Goal: Task Accomplishment & Management: Use online tool/utility

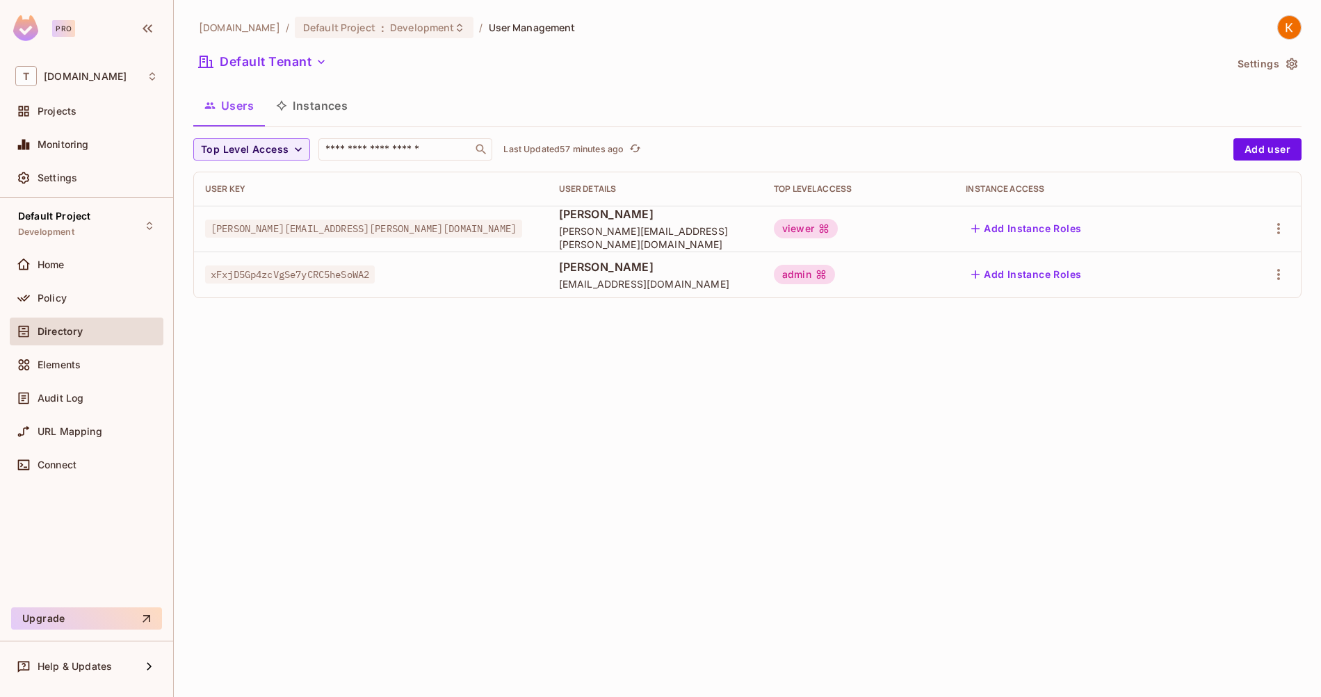
click at [262, 268] on span "xFxjD5Gp4zcVgSe7yCRC5heSoWA2" at bounding box center [290, 275] width 170 height 18
click at [81, 174] on div "Settings" at bounding box center [98, 177] width 120 height 11
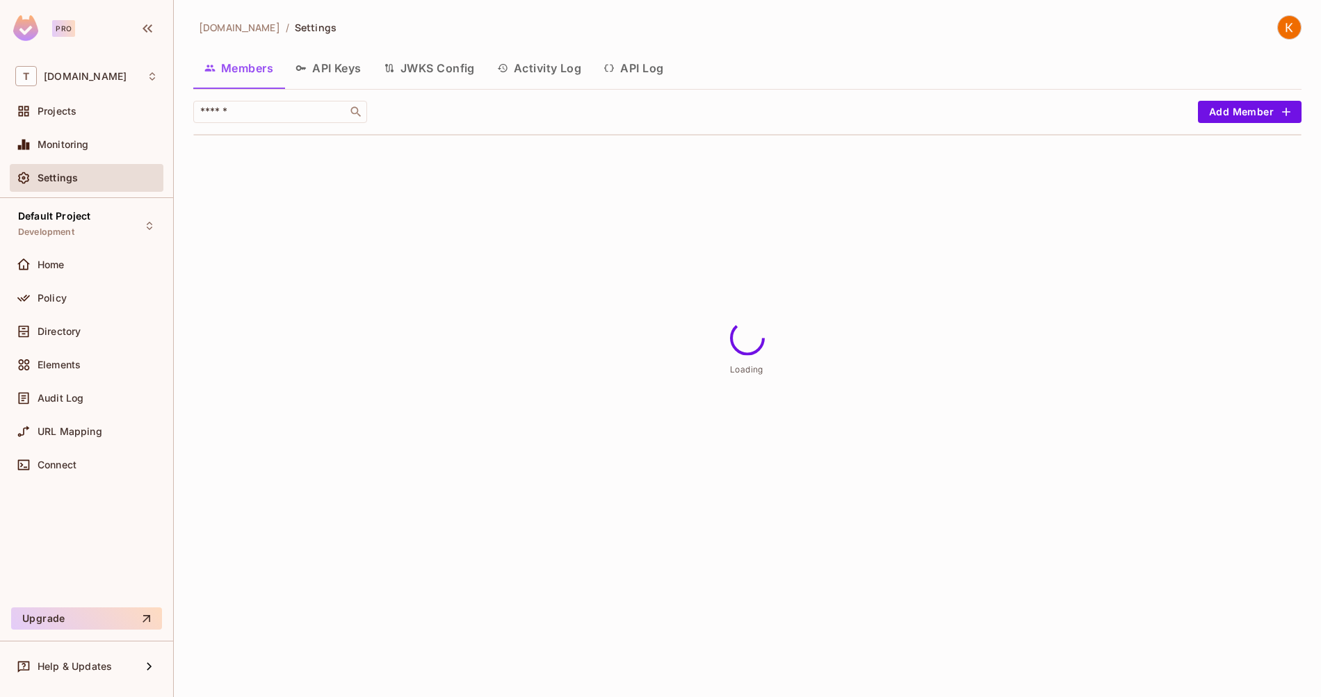
click at [418, 74] on button "JWKS Config" at bounding box center [429, 68] width 113 height 35
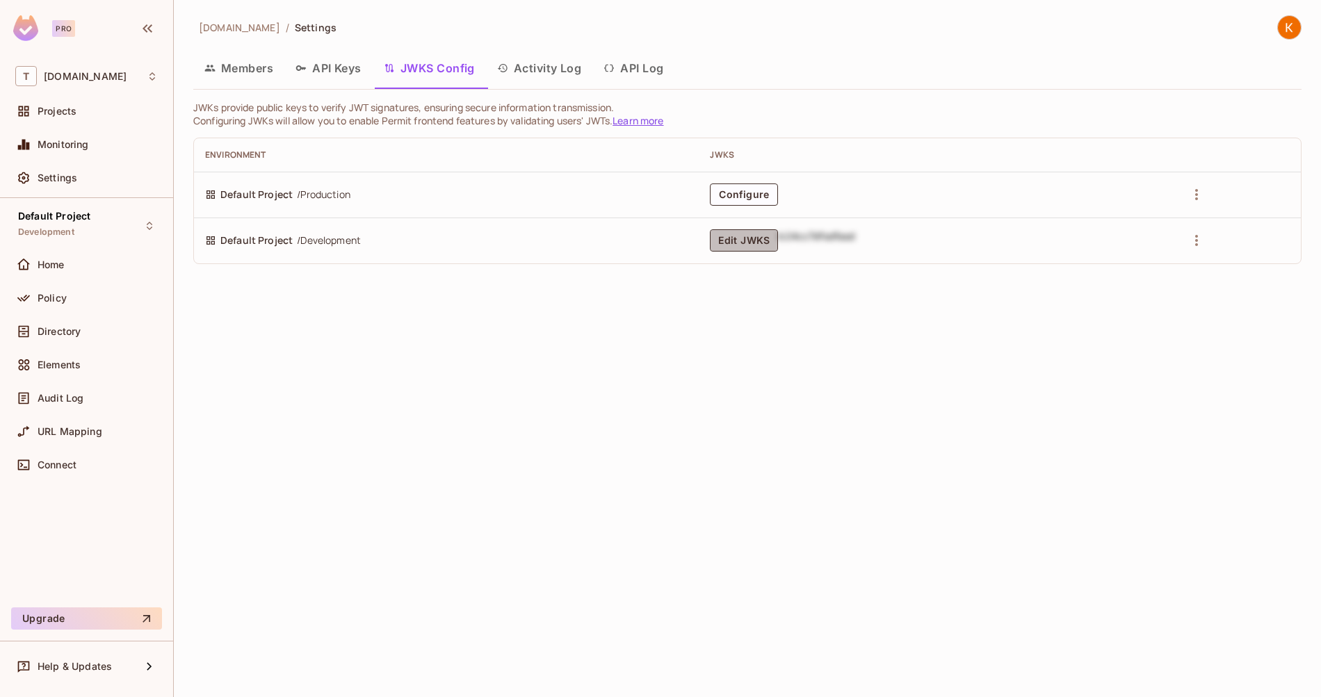
click at [751, 238] on button "Edit JWKS" at bounding box center [744, 240] width 68 height 22
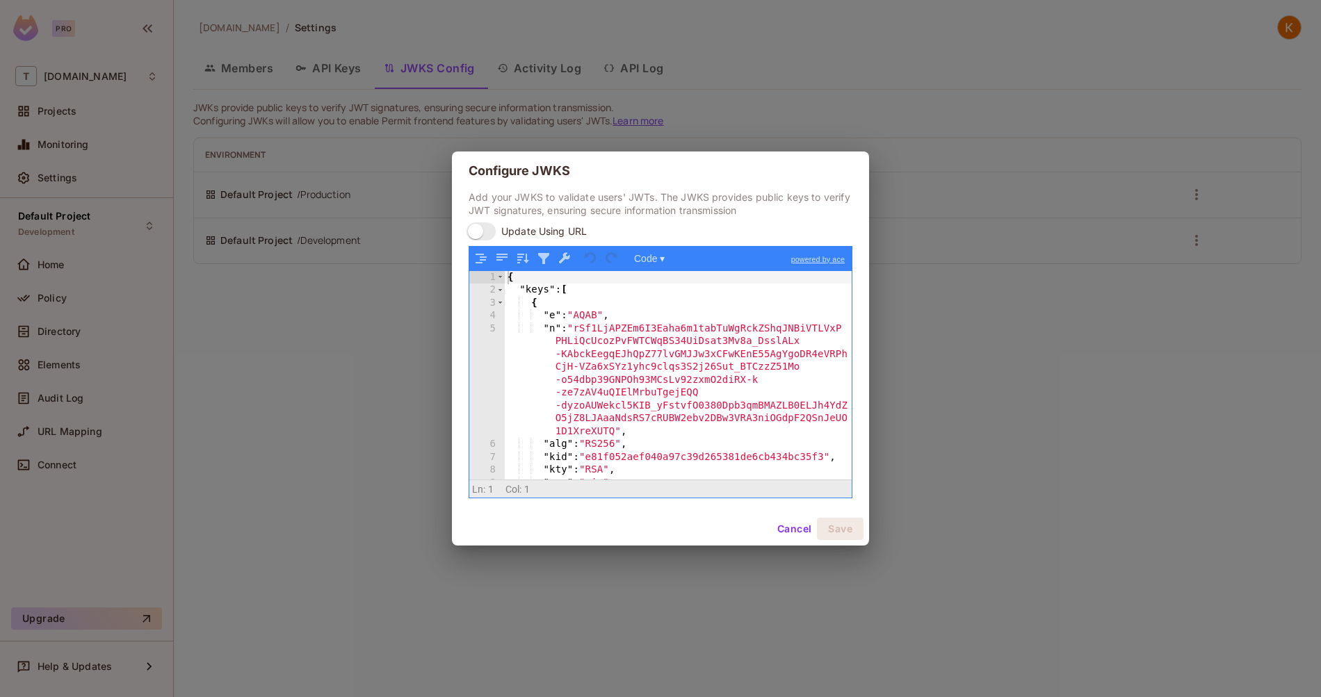
click at [622, 348] on div "{ "keys" : [ { "e" : "AQAB" , "n" : "rSf1LjAPZEm6I3Eaha6m1tabTuWgRckZShqJNBiVTL…" at bounding box center [678, 388] width 347 height 235
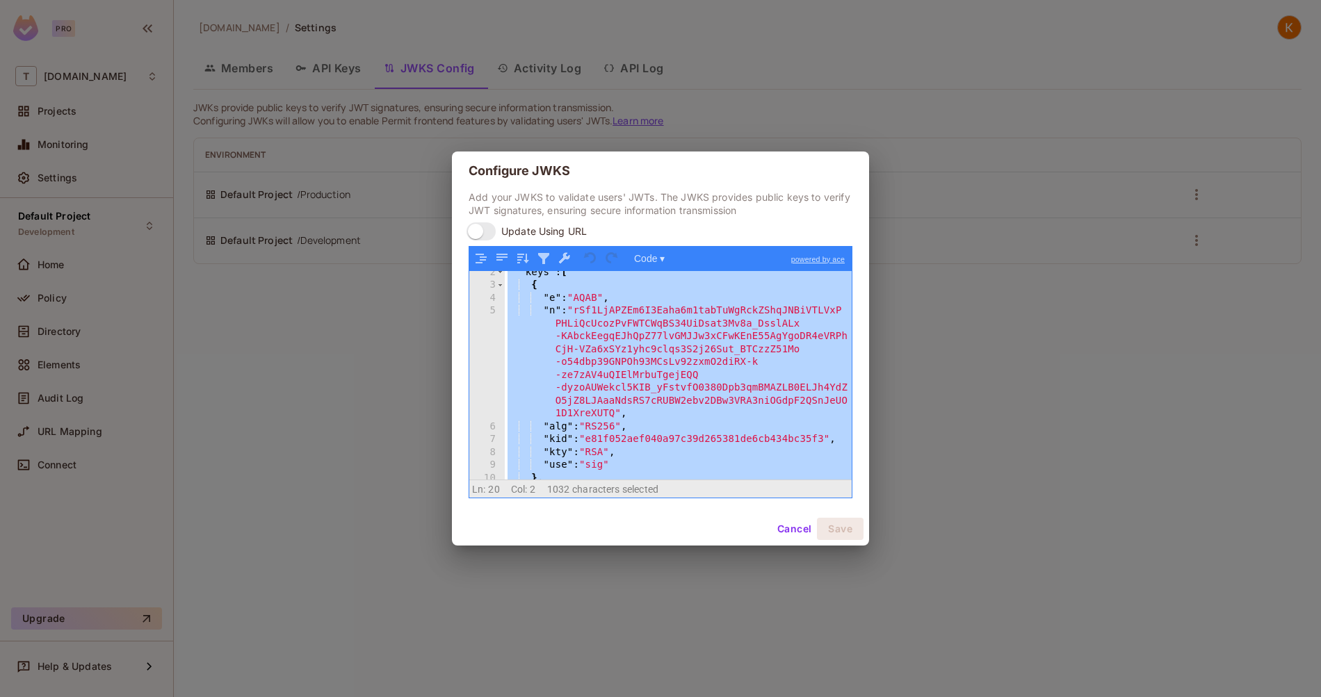
scroll to position [254, 0]
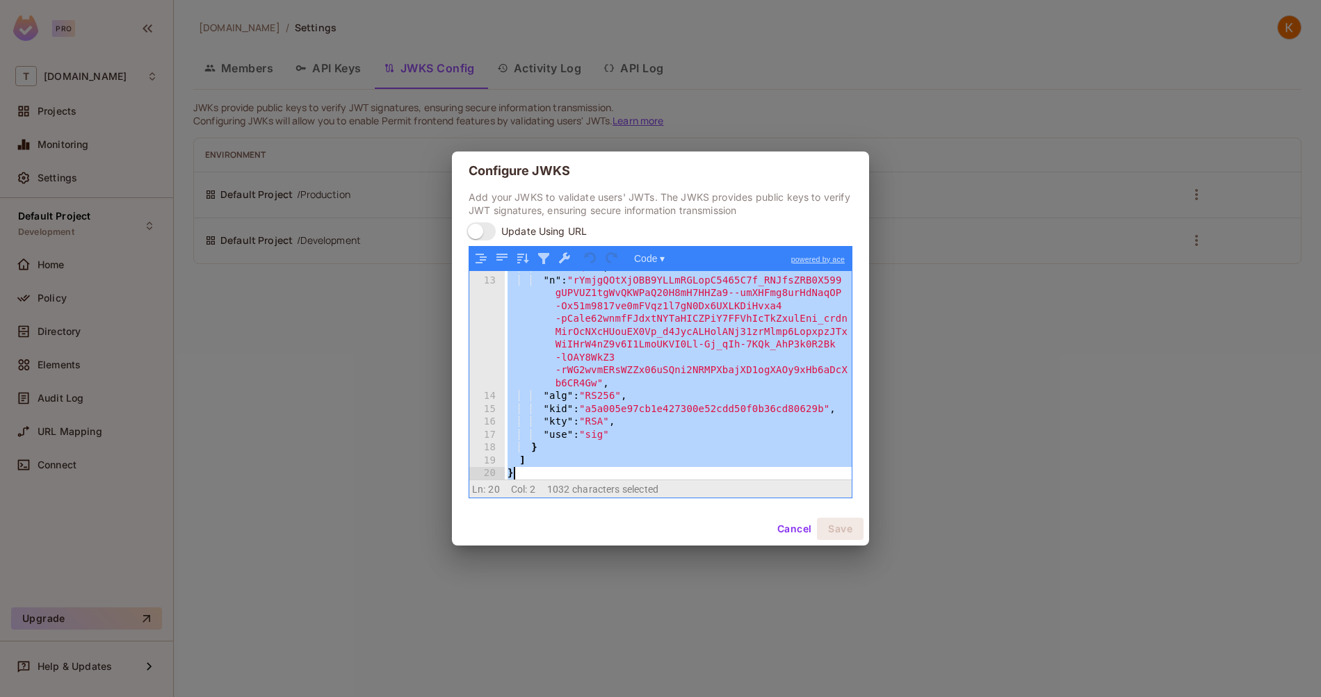
click at [551, 385] on div ""e" : "AQAB" , "n" : "rYmjgQOtXjOBB9YLLmRGLopC5465C7f_RNJfsZRB0X599 gUPVUZ1tgWv…" at bounding box center [678, 378] width 347 height 235
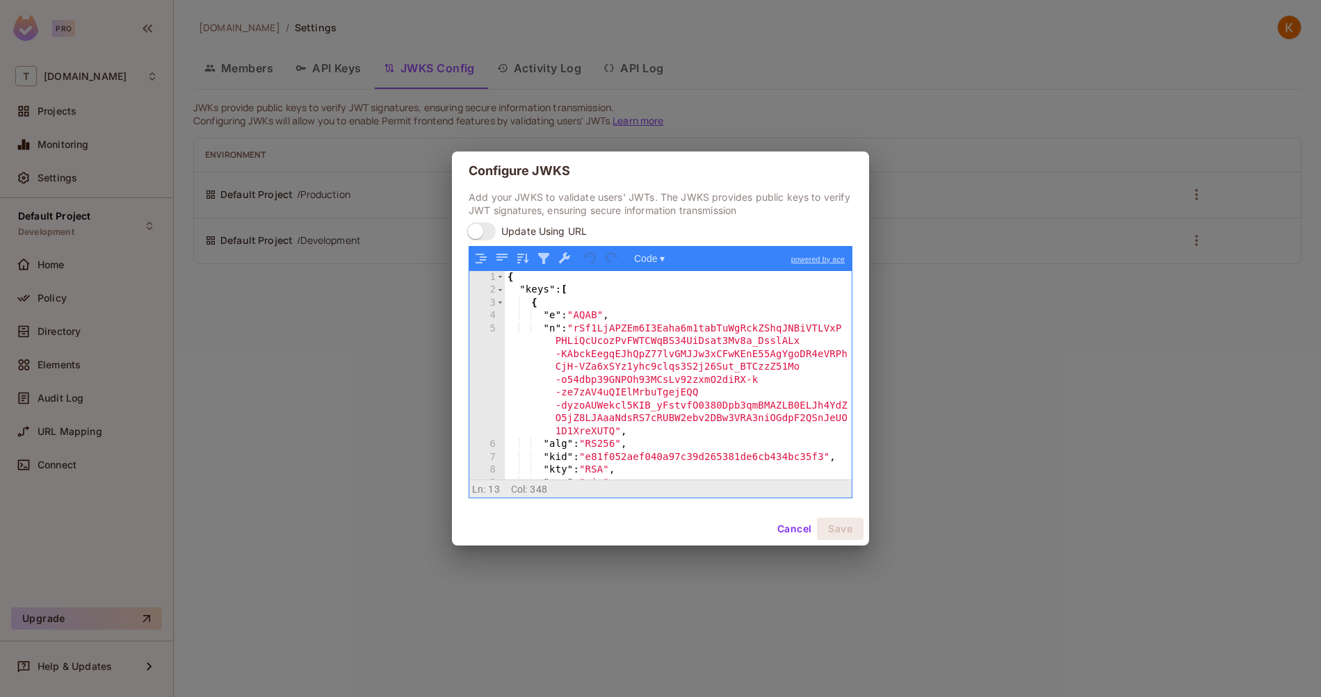
scroll to position [0, 0]
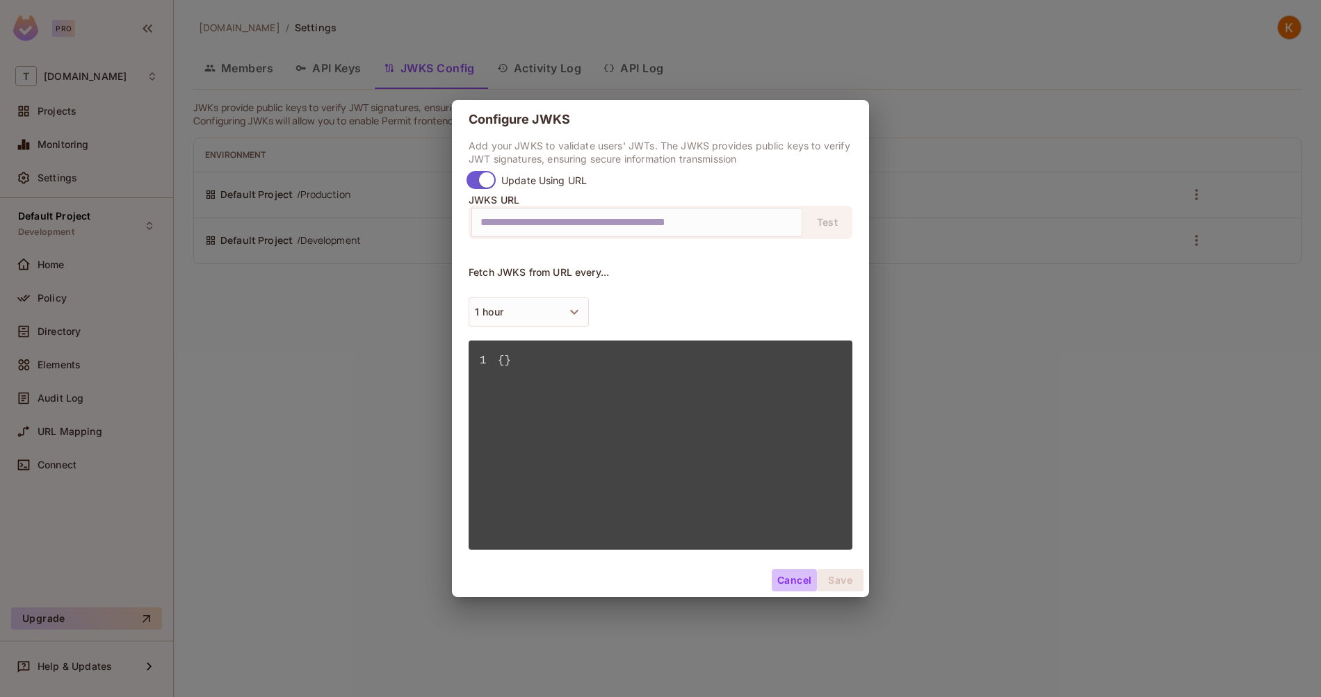
click at [788, 578] on button "Cancel" at bounding box center [794, 580] width 45 height 22
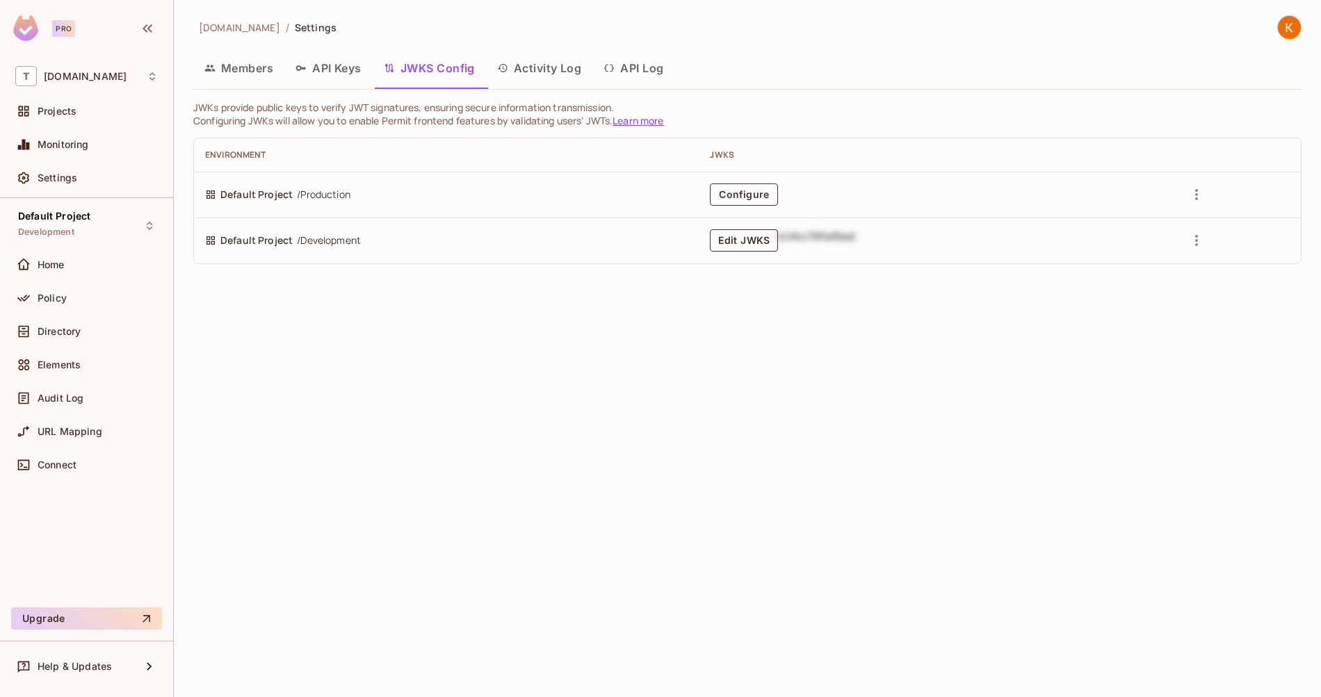
click at [766, 232] on button "Edit JWKS" at bounding box center [744, 240] width 68 height 22
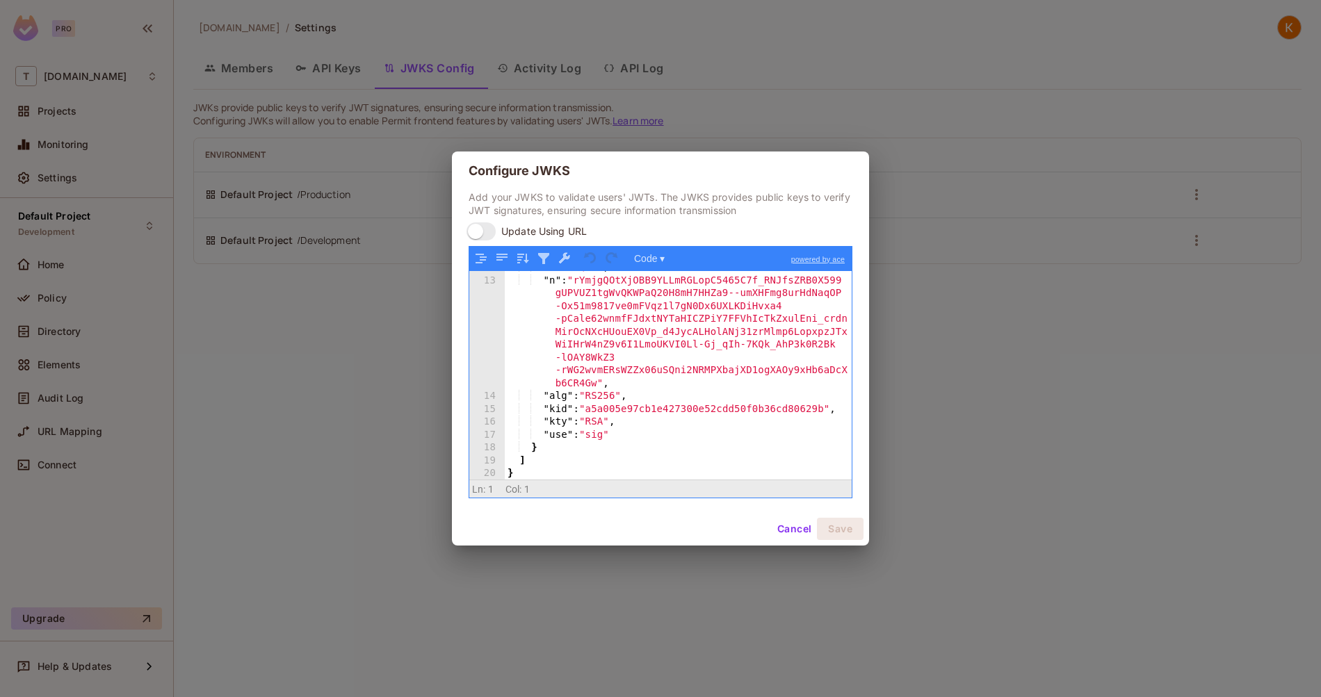
scroll to position [254, 0]
click at [776, 528] on button "Cancel" at bounding box center [794, 529] width 45 height 22
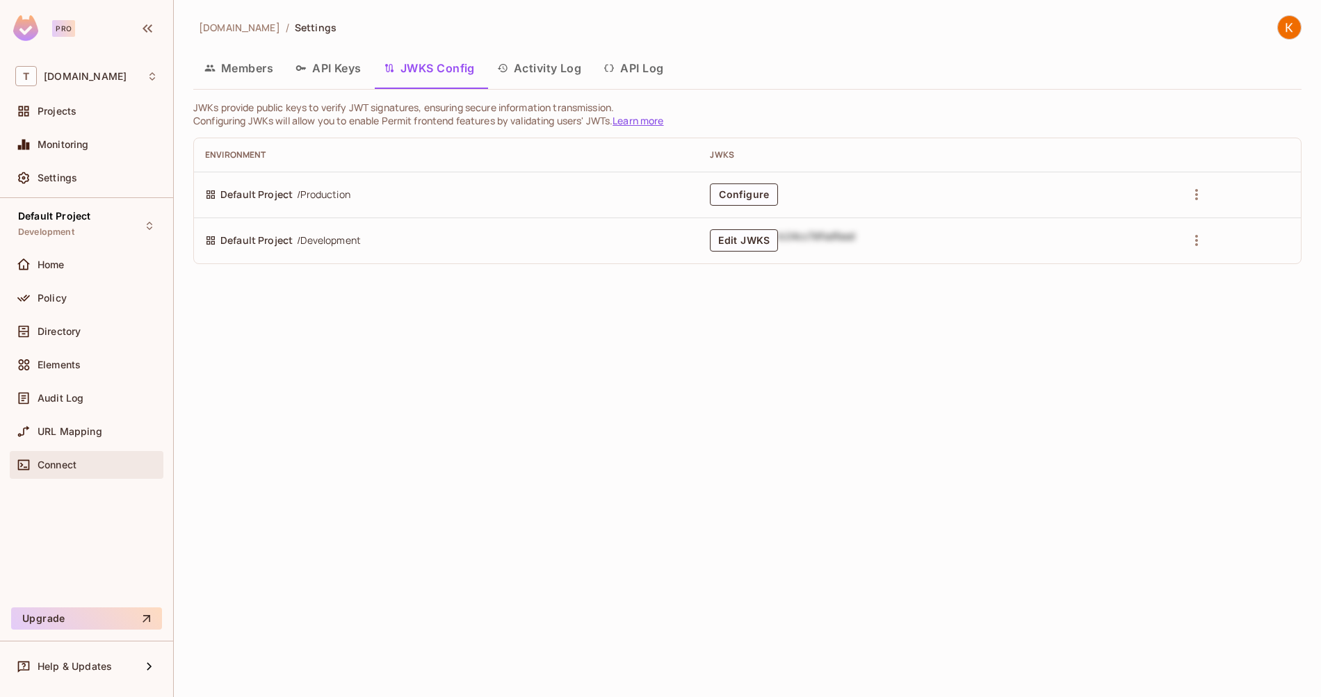
click at [71, 462] on span "Connect" at bounding box center [57, 464] width 39 height 11
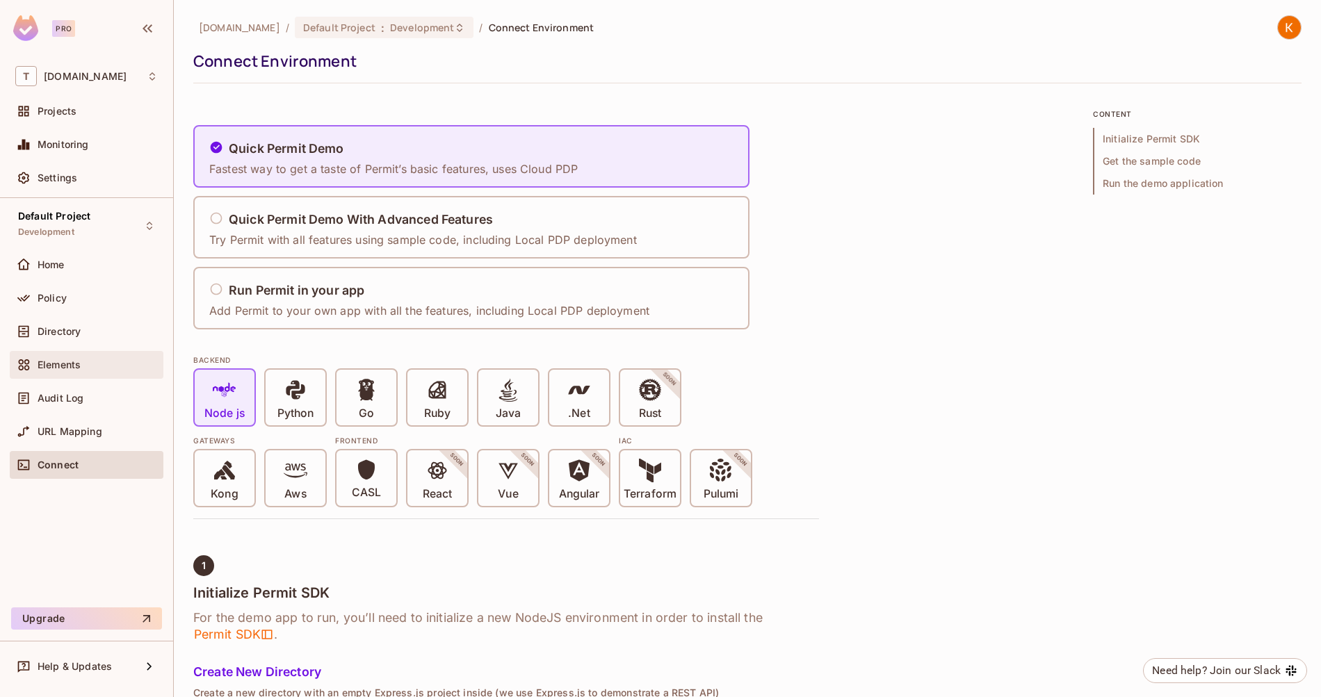
click at [93, 363] on div "Elements" at bounding box center [98, 364] width 120 height 11
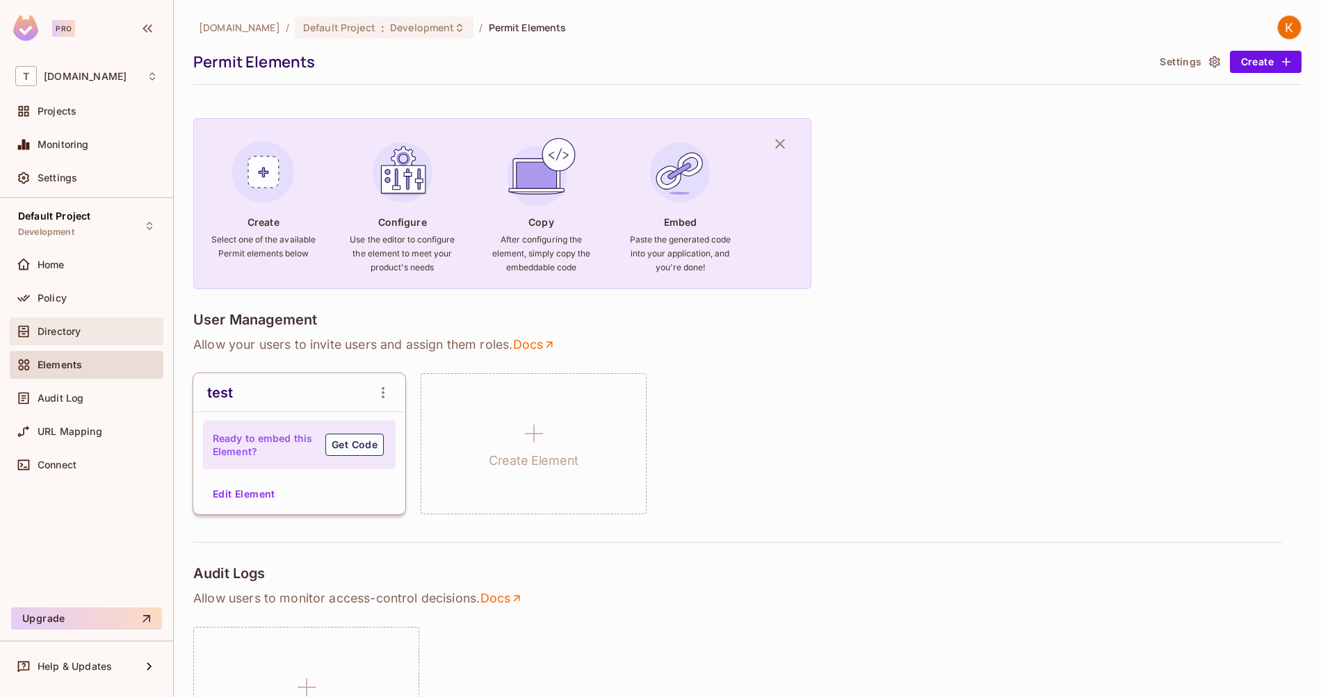
click at [79, 323] on div "Directory" at bounding box center [86, 331] width 143 height 17
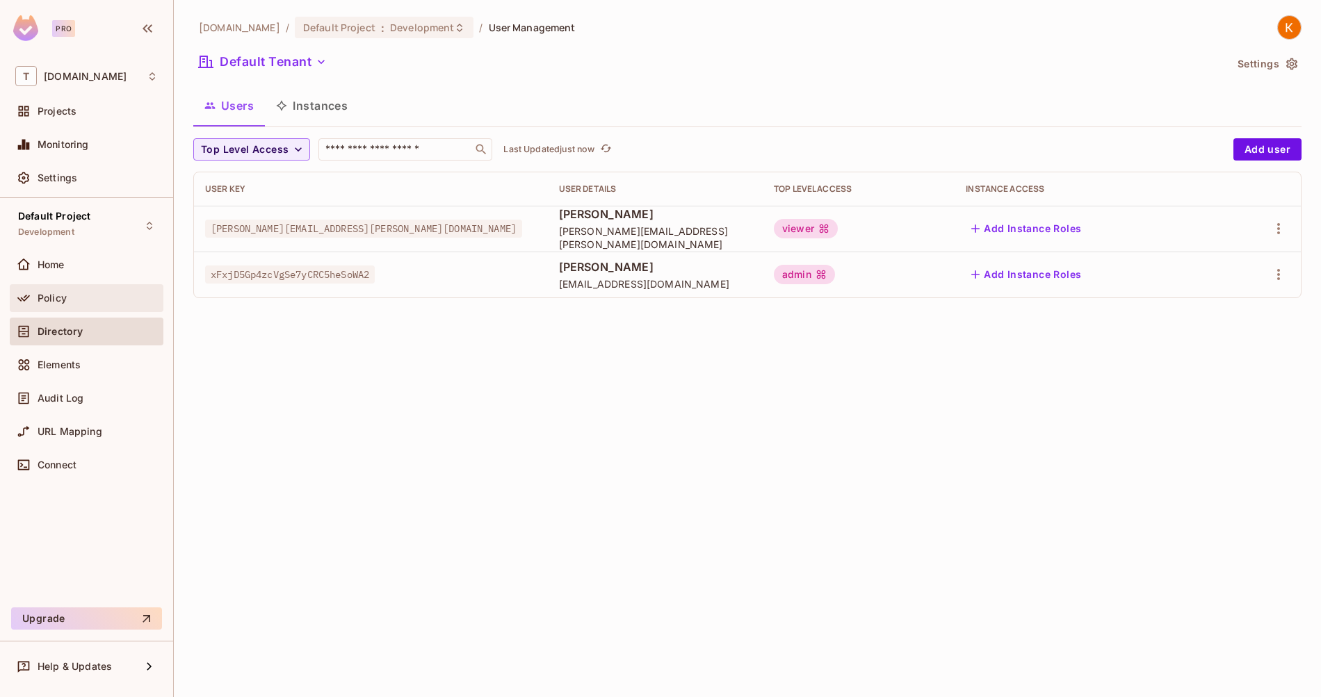
click at [85, 295] on div "Policy" at bounding box center [98, 298] width 120 height 11
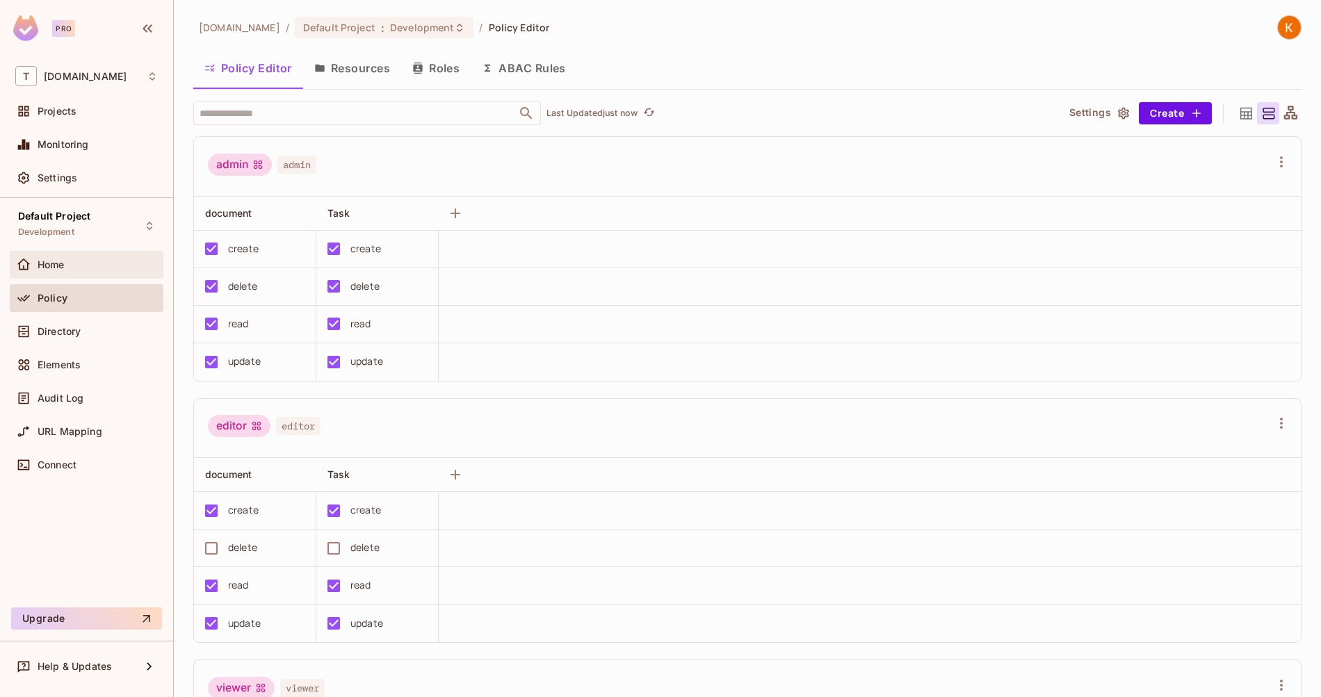
click at [84, 269] on div "Home" at bounding box center [98, 264] width 120 height 11
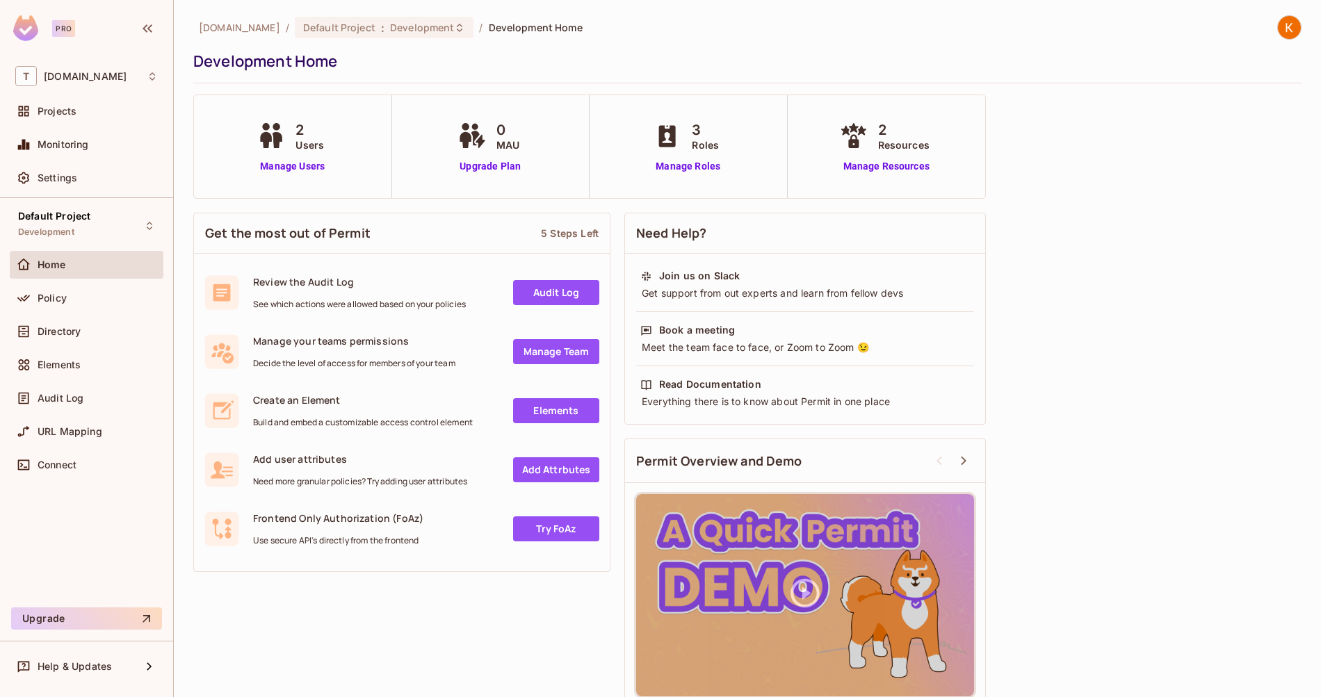
click at [546, 536] on link "Try FoAz" at bounding box center [556, 528] width 86 height 25
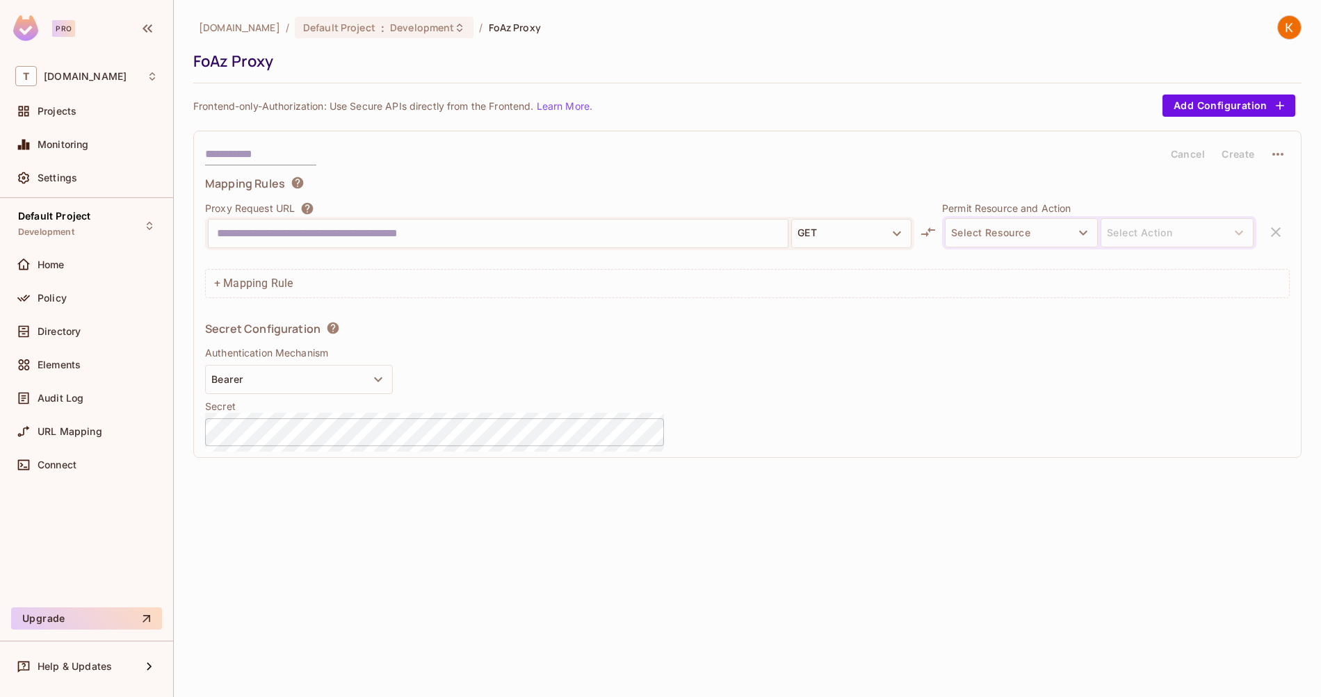
click at [543, 530] on div "t2.auto / Default Project : Development / FoAz Proxy FoAz Proxy Frontend-only-A…" at bounding box center [747, 348] width 1147 height 697
click at [433, 168] on div "Cancel Create Mapping Rules Proxy Request URL GET Must be a valid URL. Permit R…" at bounding box center [747, 294] width 1108 height 327
click at [651, 396] on div "Secret Configuration Authentication Mechanism Bearer Secret ​" at bounding box center [434, 383] width 459 height 125
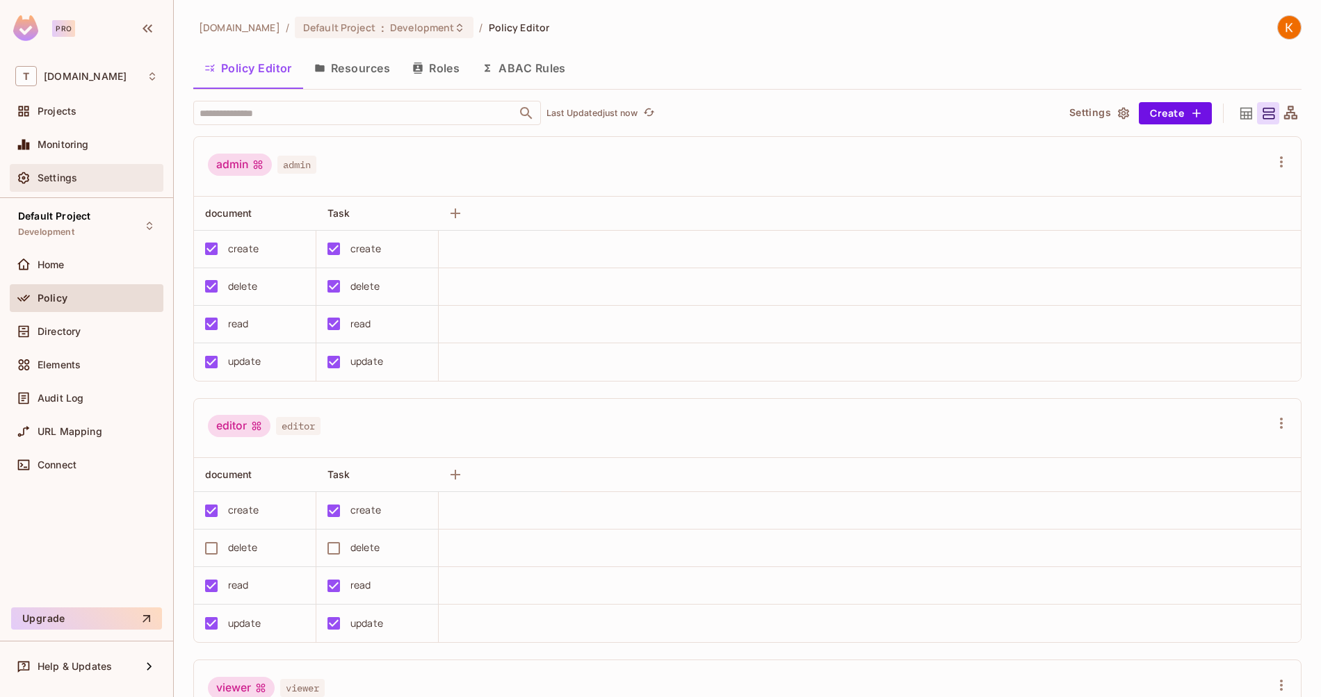
click at [110, 191] on div "Settings" at bounding box center [87, 178] width 154 height 28
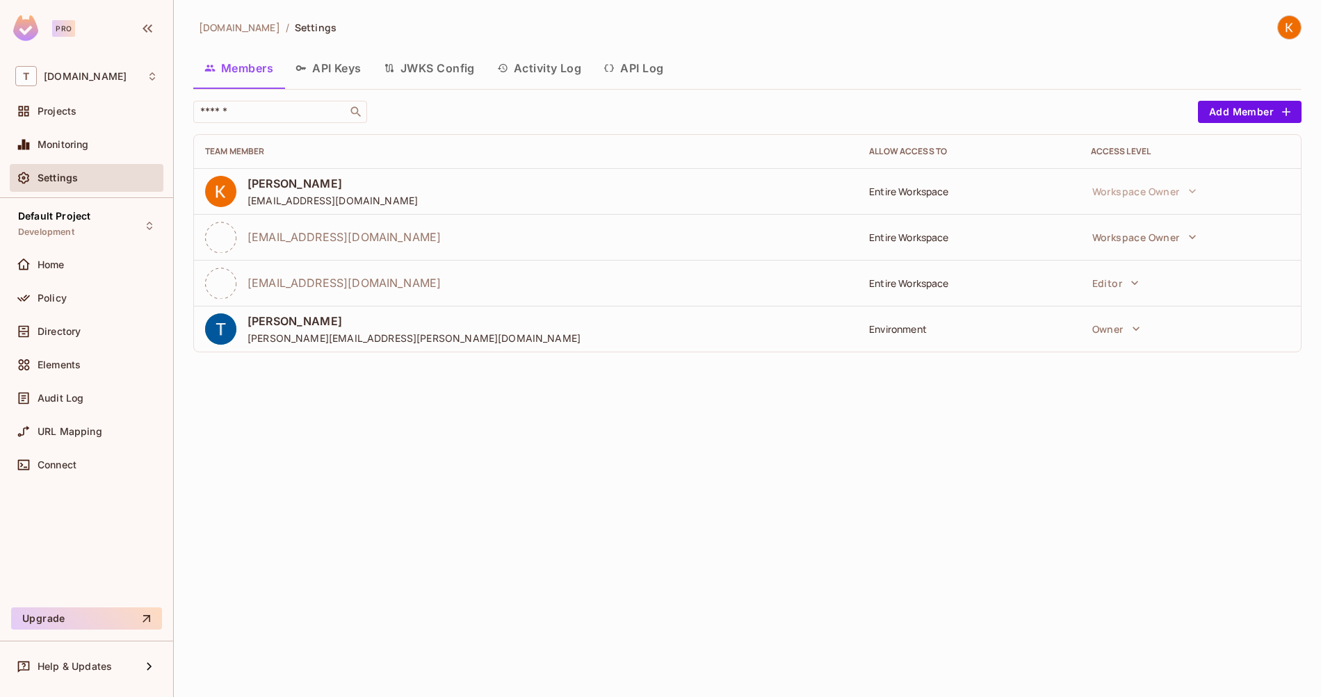
click at [360, 56] on button "API Keys" at bounding box center [328, 68] width 88 height 35
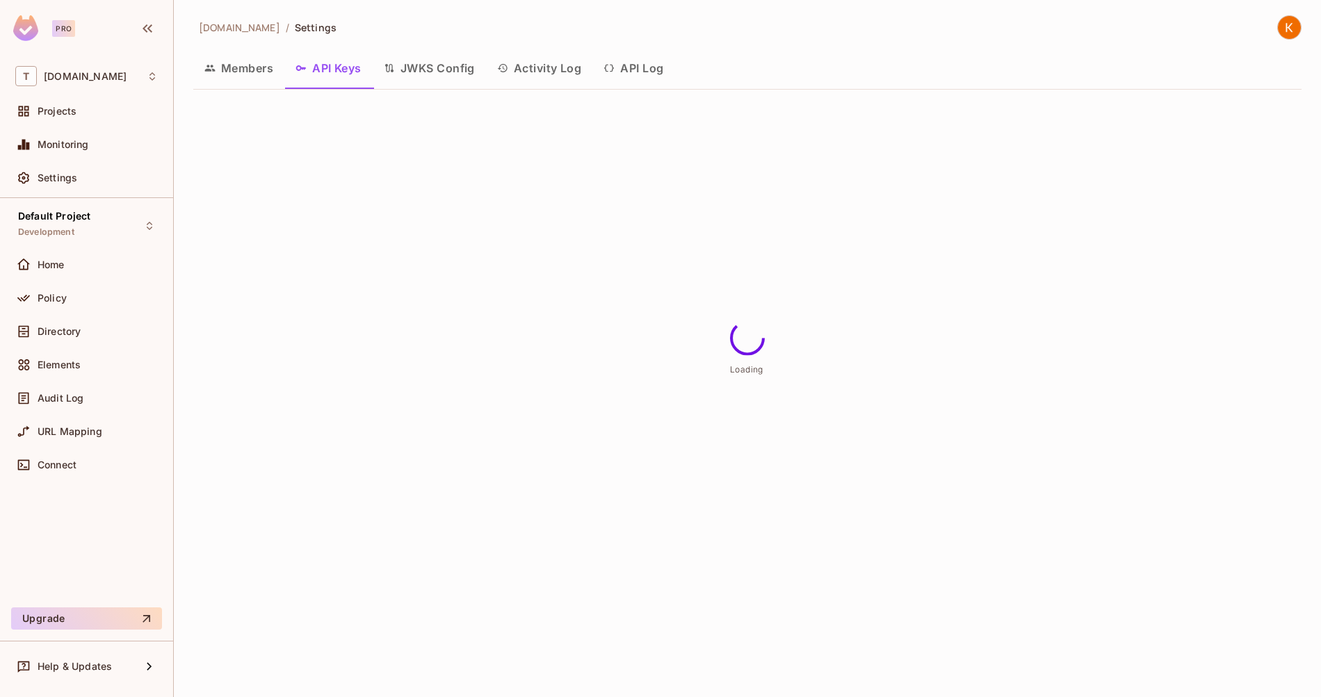
click at [453, 66] on button "JWKS Config" at bounding box center [429, 68] width 113 height 35
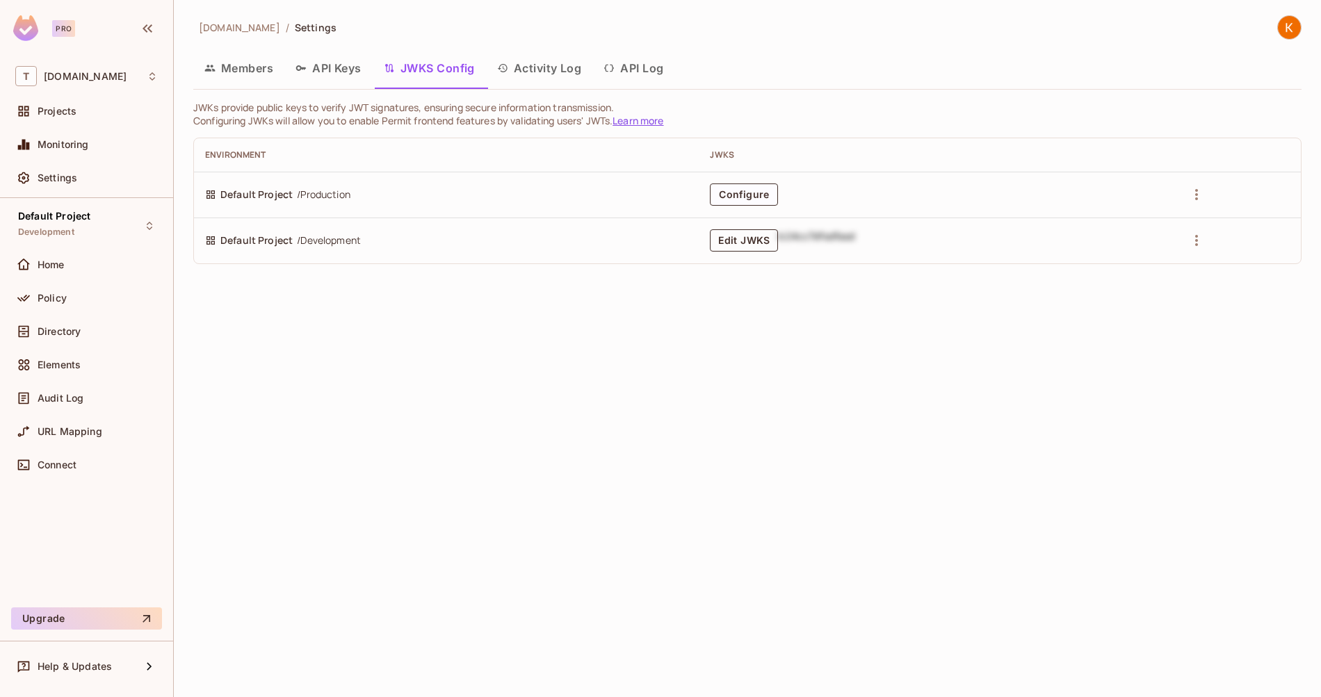
click at [769, 241] on button "Edit JWKS" at bounding box center [744, 240] width 68 height 22
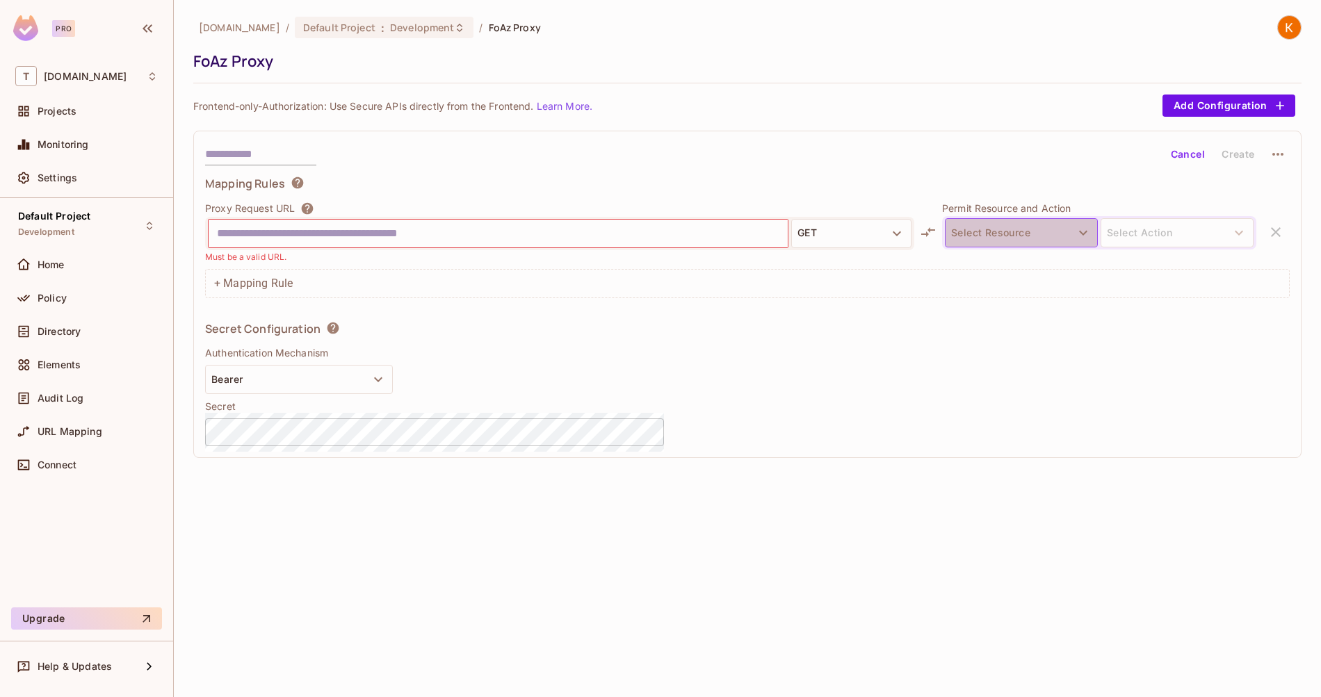
click at [1028, 235] on button "Select Resource" at bounding box center [1021, 232] width 153 height 29
click at [829, 168] on div at bounding box center [660, 348] width 1321 height 697
click at [554, 106] on link "Learn More." at bounding box center [565, 106] width 56 height 12
click at [489, 26] on span "FoAz Proxy" at bounding box center [515, 27] width 52 height 13
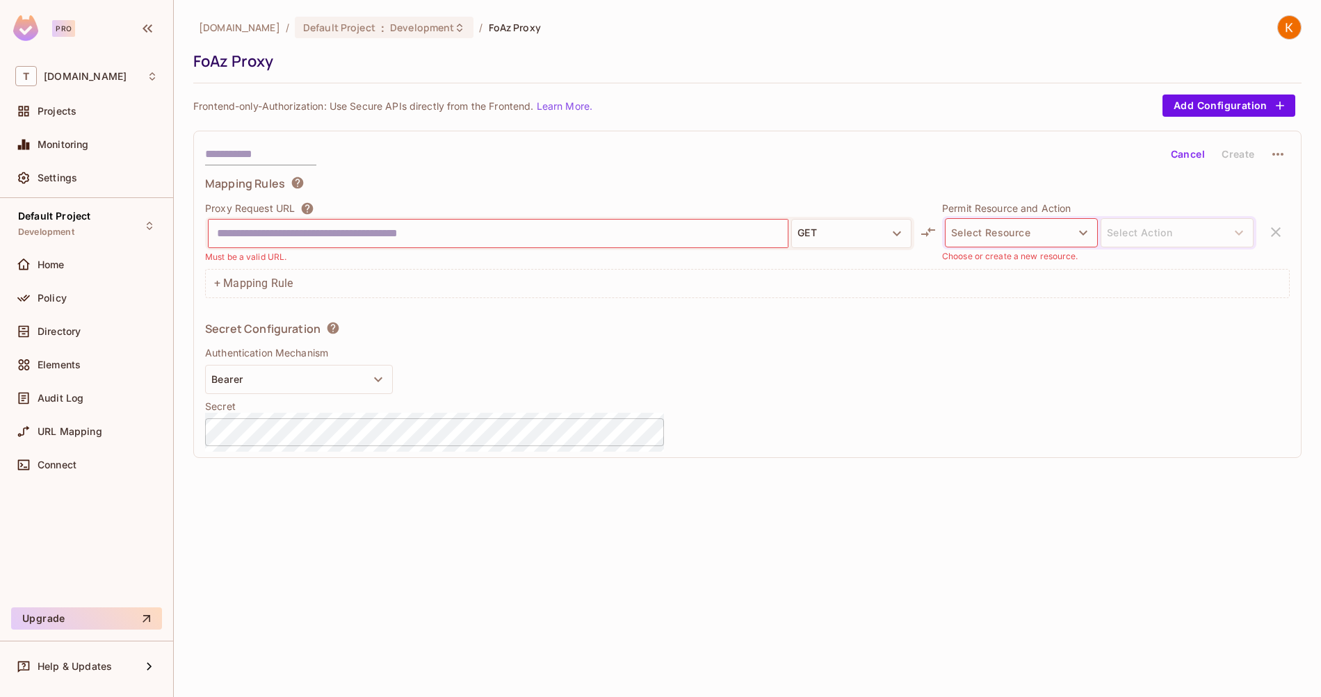
click at [564, 31] on div "t2.auto / Default Project : Development / FoAz Proxy" at bounding box center [747, 27] width 1108 height 24
click at [282, 154] on input "text" at bounding box center [260, 154] width 111 height 22
type input "*"
type input "****"
click at [428, 240] on input "text" at bounding box center [498, 233] width 562 height 22
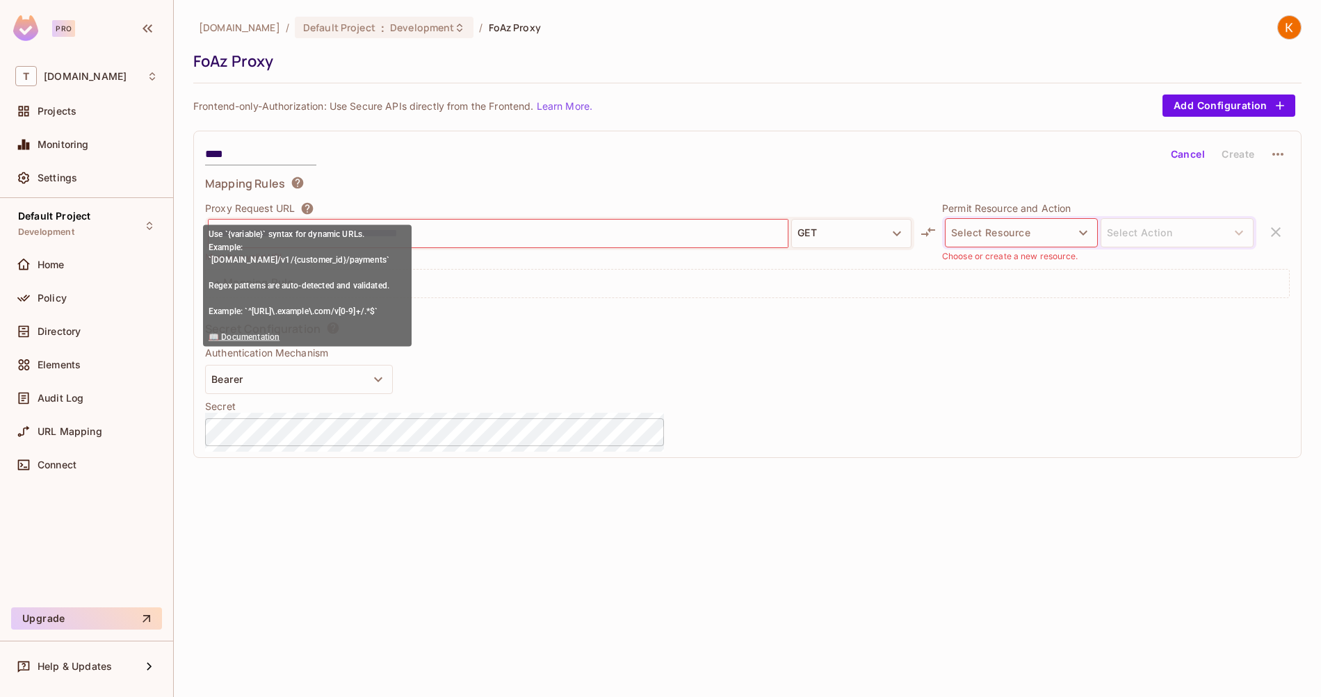
click at [249, 336] on link "📖 Documentation" at bounding box center [244, 337] width 71 height 10
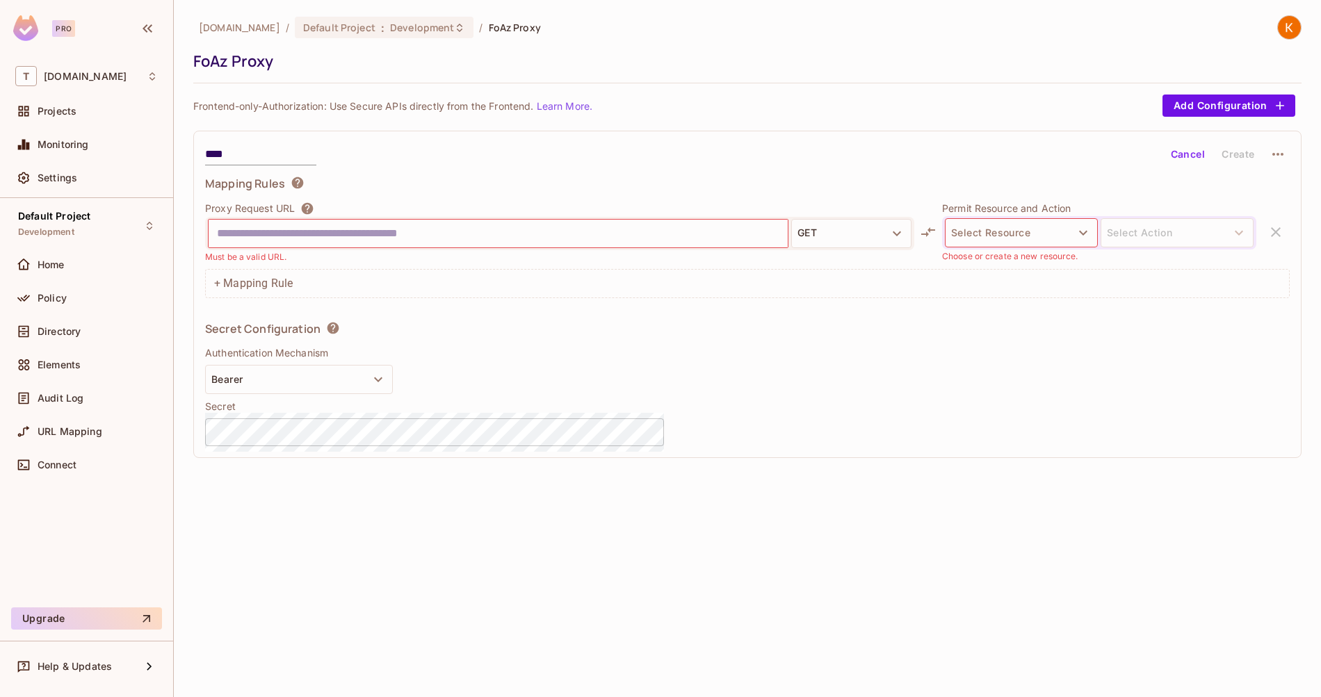
click at [351, 197] on div "Mapping Rules Proxy Request URL GET Must be a valid URL. Permit Resource and Ac…" at bounding box center [747, 237] width 1084 height 122
click at [526, 139] on div "**** Cancel Create Mapping Rules Proxy Request URL GET Must be a valid URL. Per…" at bounding box center [747, 294] width 1108 height 327
click at [1047, 231] on button "Select Resource" at bounding box center [1021, 232] width 153 height 29
click at [988, 300] on li "Task" at bounding box center [1021, 298] width 153 height 25
click at [1181, 232] on button "Select Action" at bounding box center [1176, 232] width 153 height 29
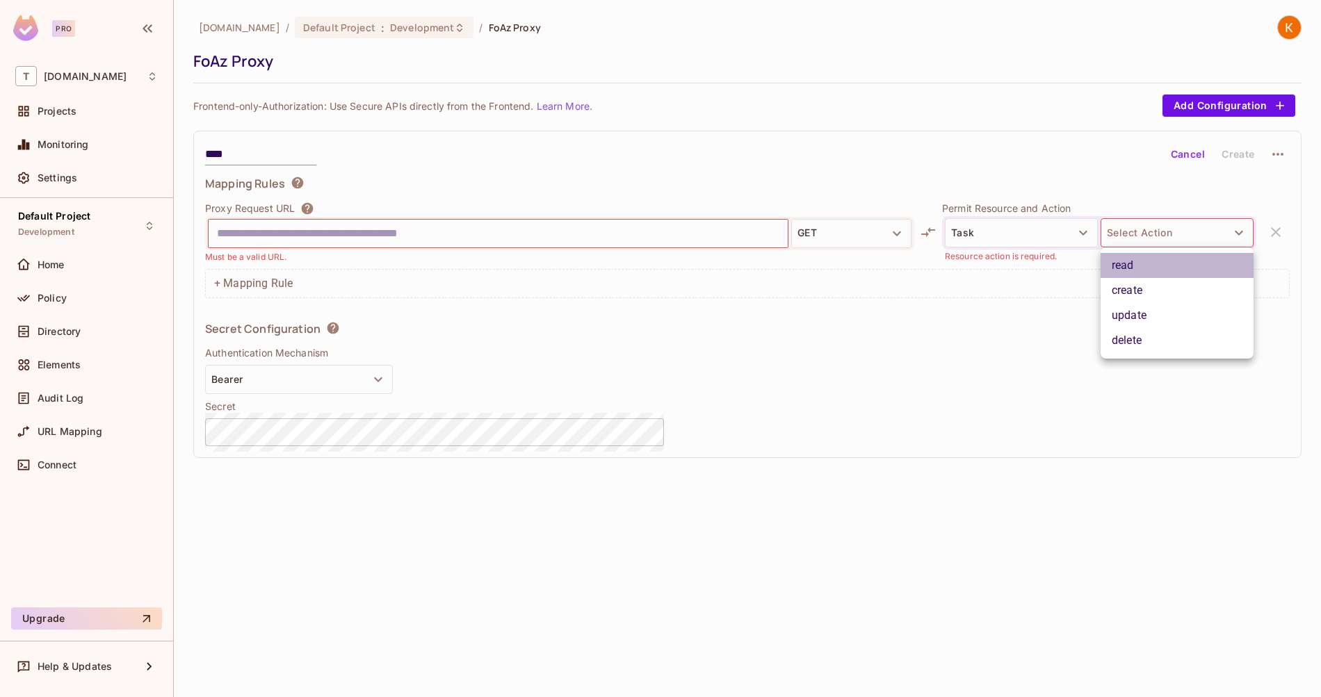
click at [1162, 272] on li "read" at bounding box center [1176, 265] width 153 height 25
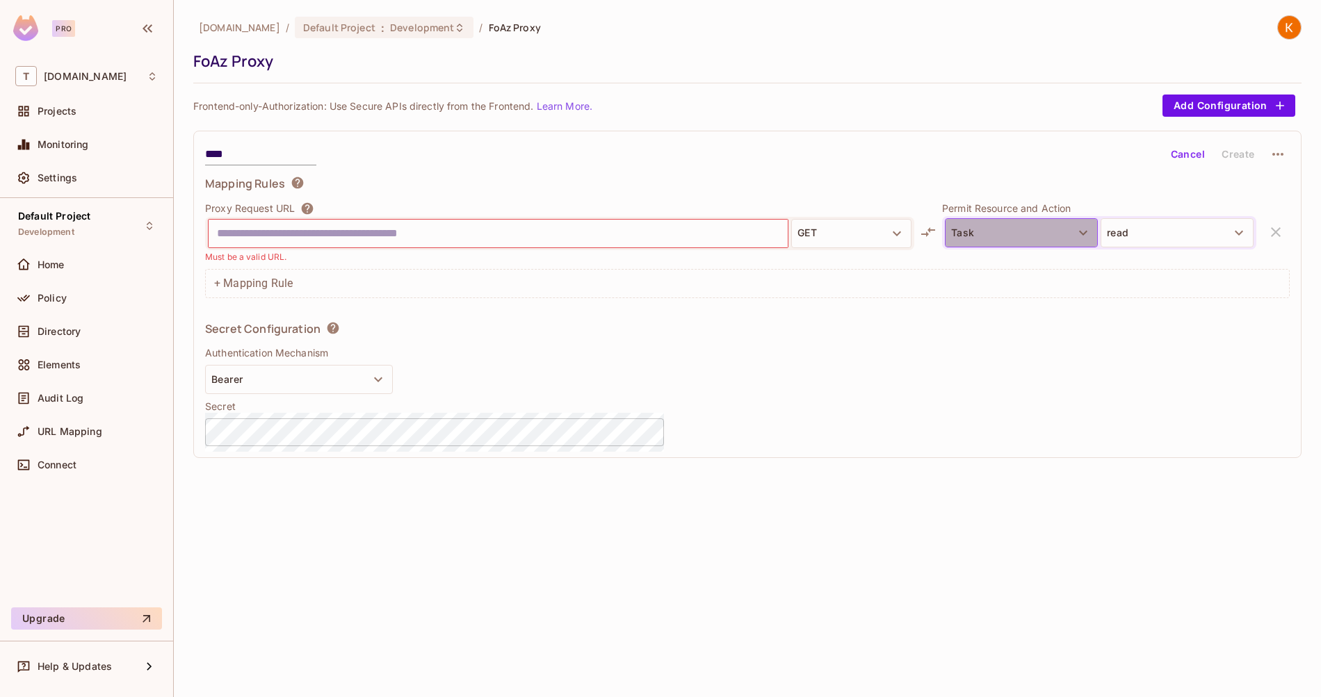
click at [1048, 224] on button "Task" at bounding box center [1021, 232] width 153 height 29
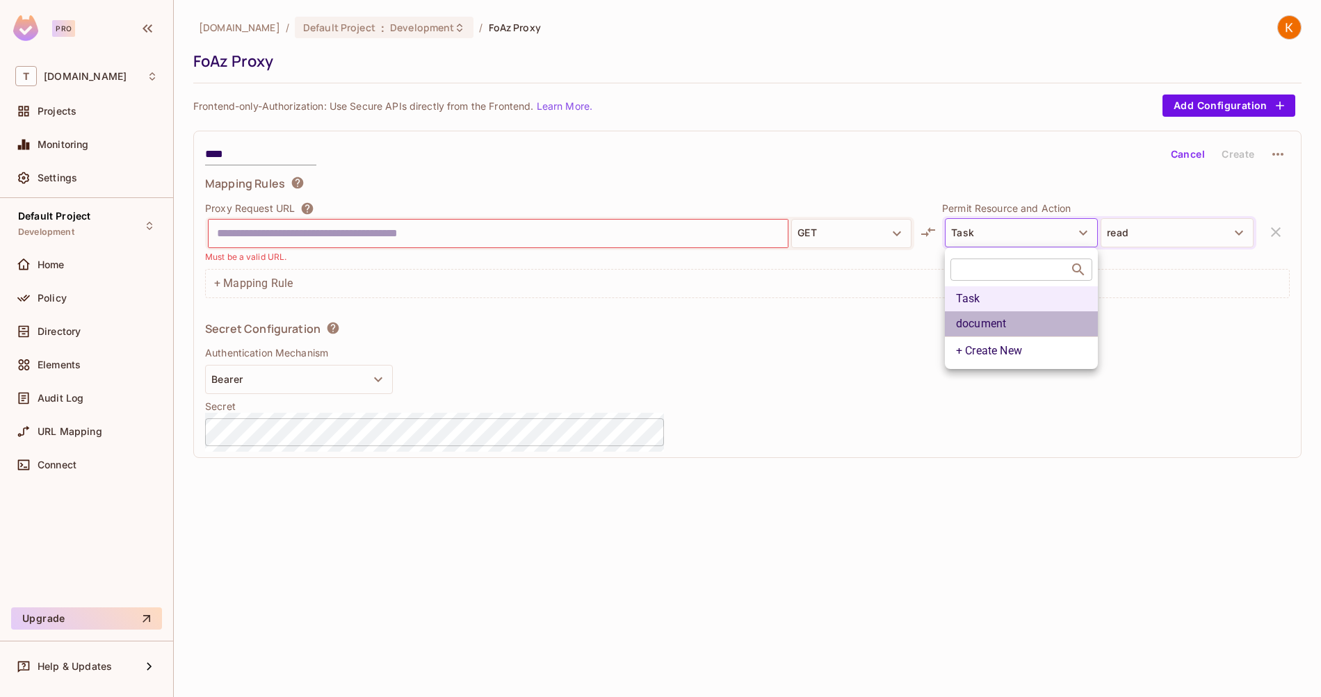
click at [1048, 320] on li "document" at bounding box center [1021, 323] width 153 height 25
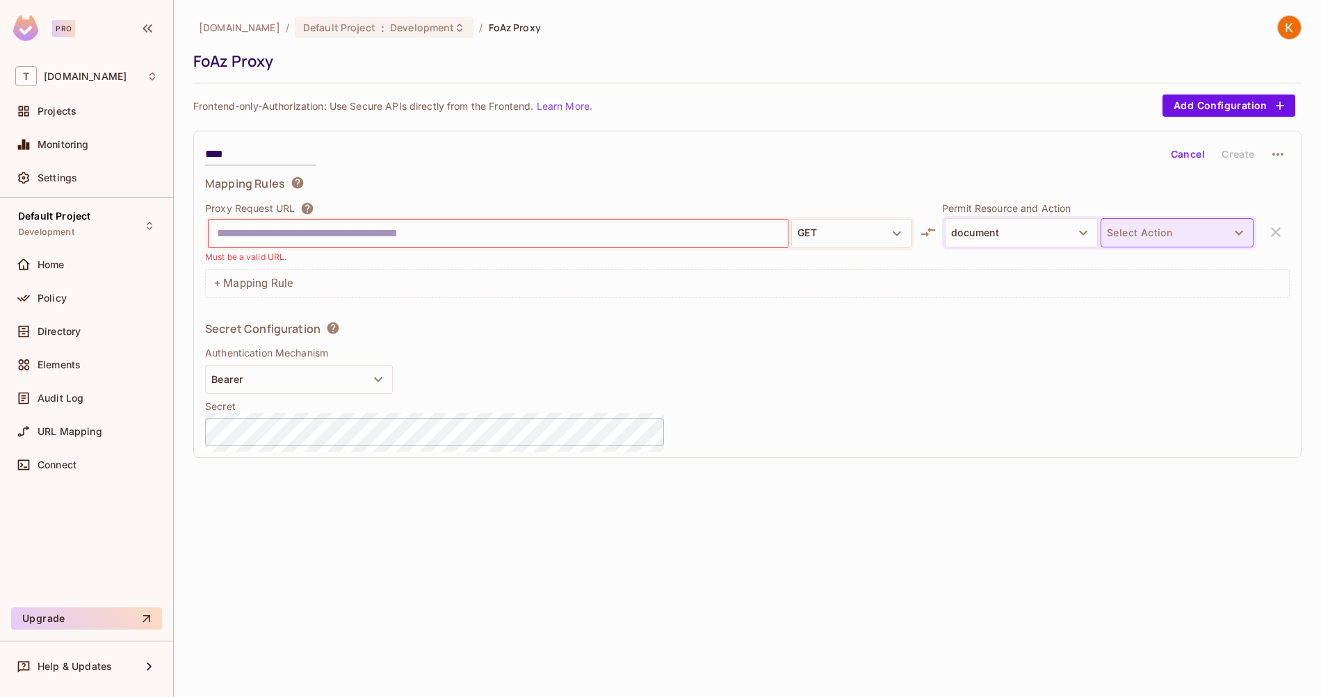
click at [1164, 230] on button "Select Action" at bounding box center [1176, 232] width 153 height 29
click at [1000, 267] on div at bounding box center [660, 348] width 1321 height 697
click at [367, 364] on div "Secret Configuration Authentication Mechanism Bearer Secret ​" at bounding box center [434, 383] width 459 height 125
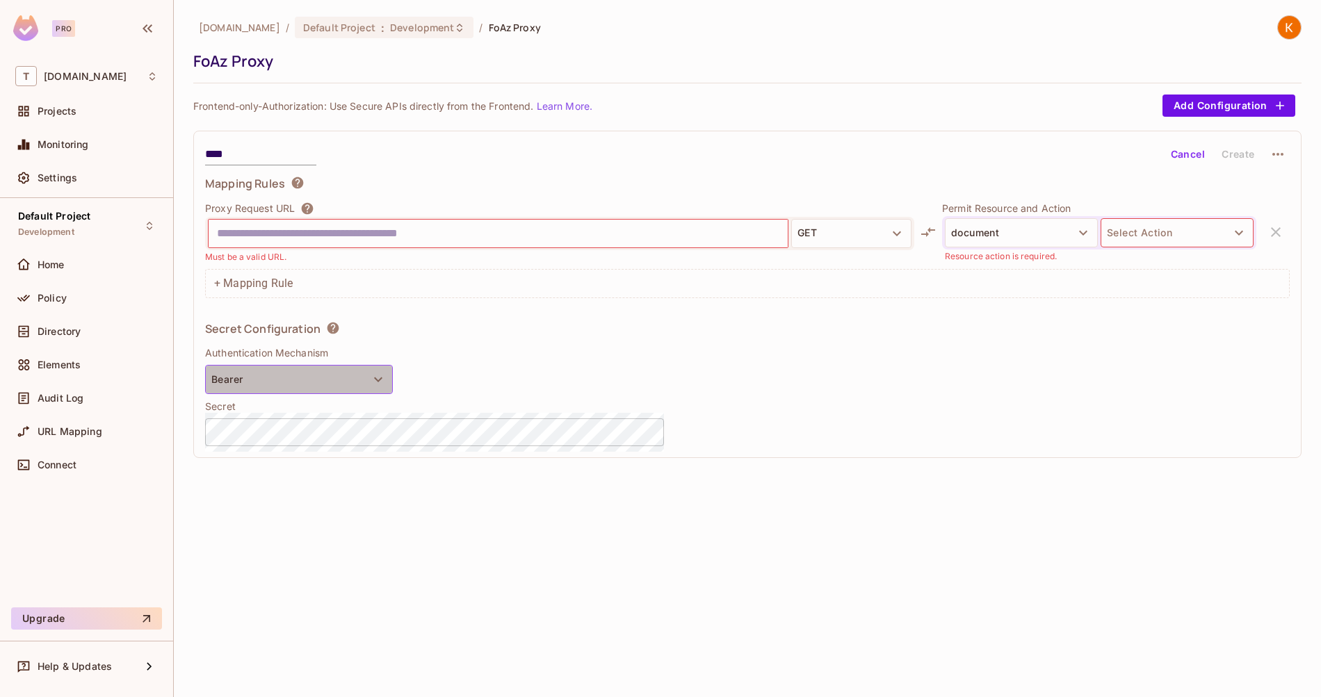
click at [371, 376] on icon "button" at bounding box center [378, 379] width 17 height 17
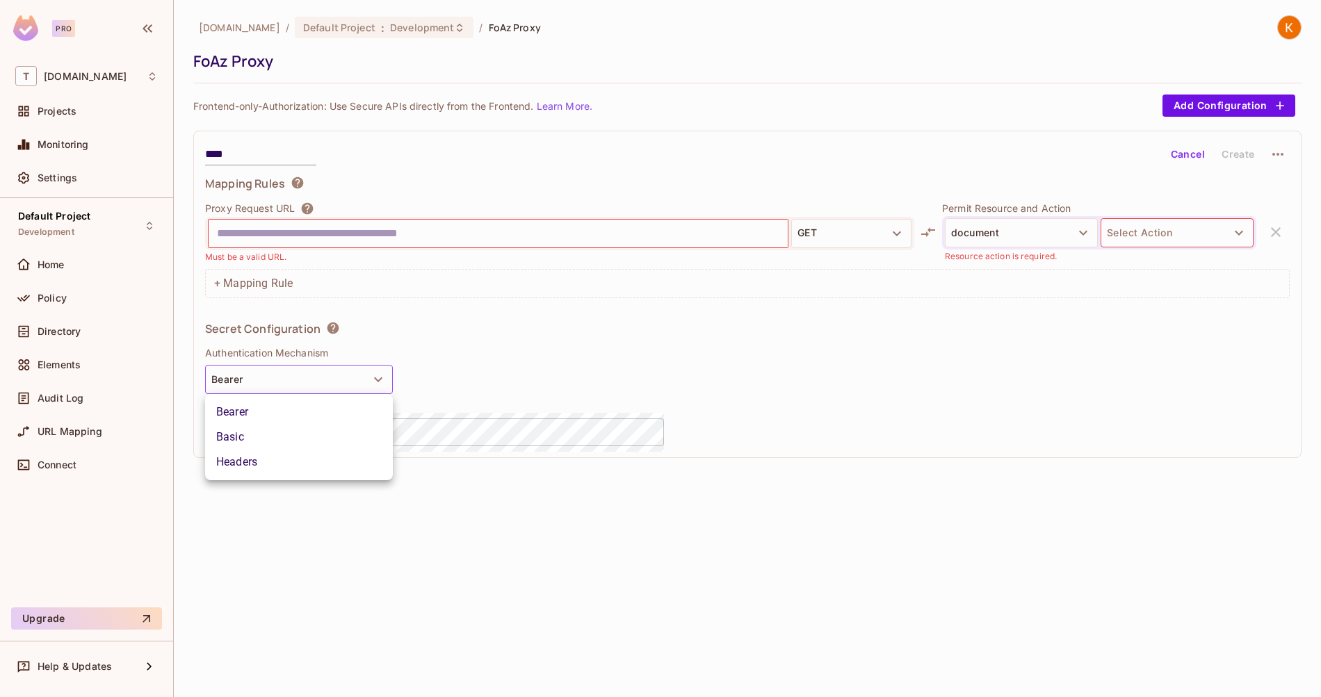
click at [474, 359] on div at bounding box center [660, 348] width 1321 height 697
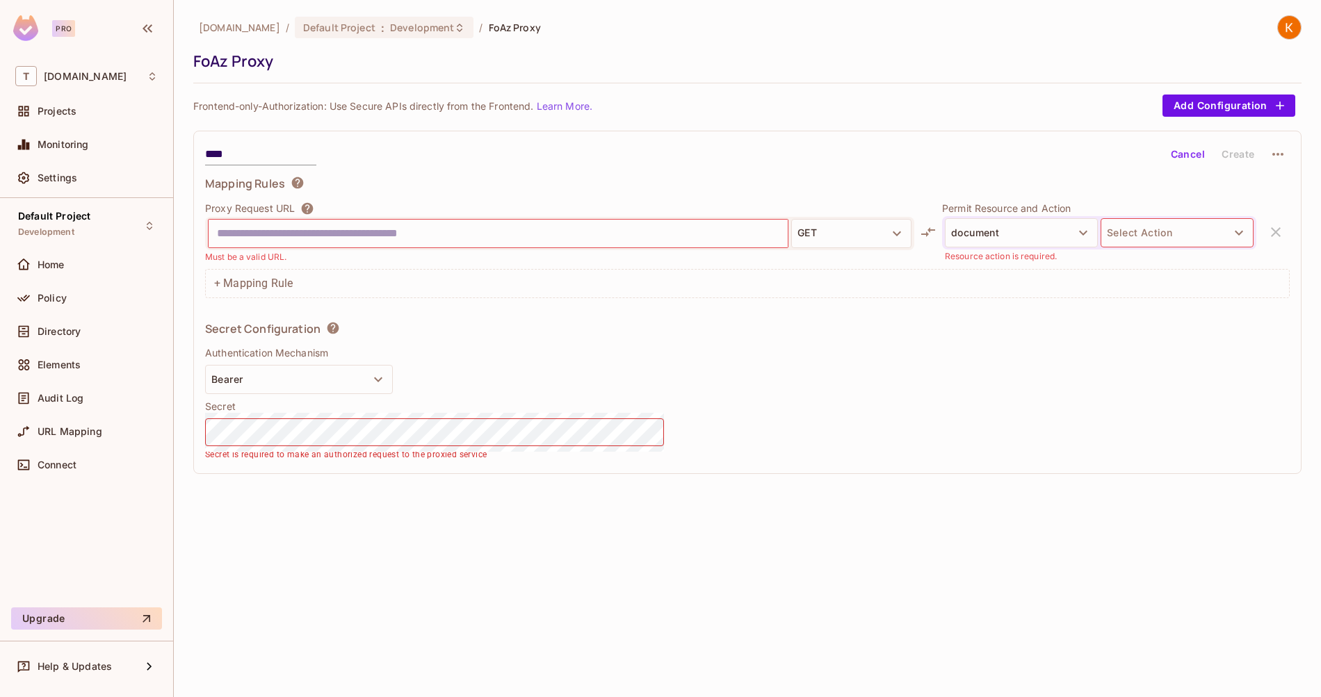
click at [546, 371] on div "Secret Configuration Authentication Mechanism Bearer Secret ​ Secret is require…" at bounding box center [434, 391] width 459 height 141
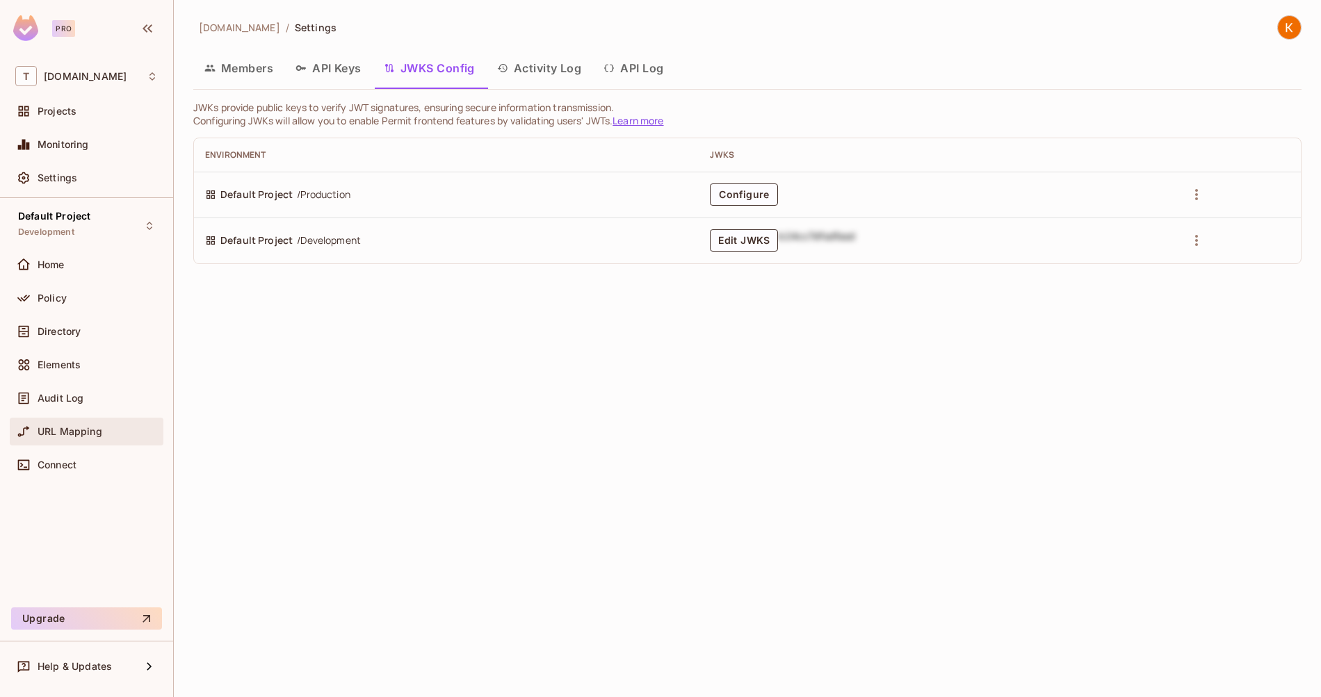
click at [88, 440] on div "URL Mapping" at bounding box center [87, 432] width 154 height 28
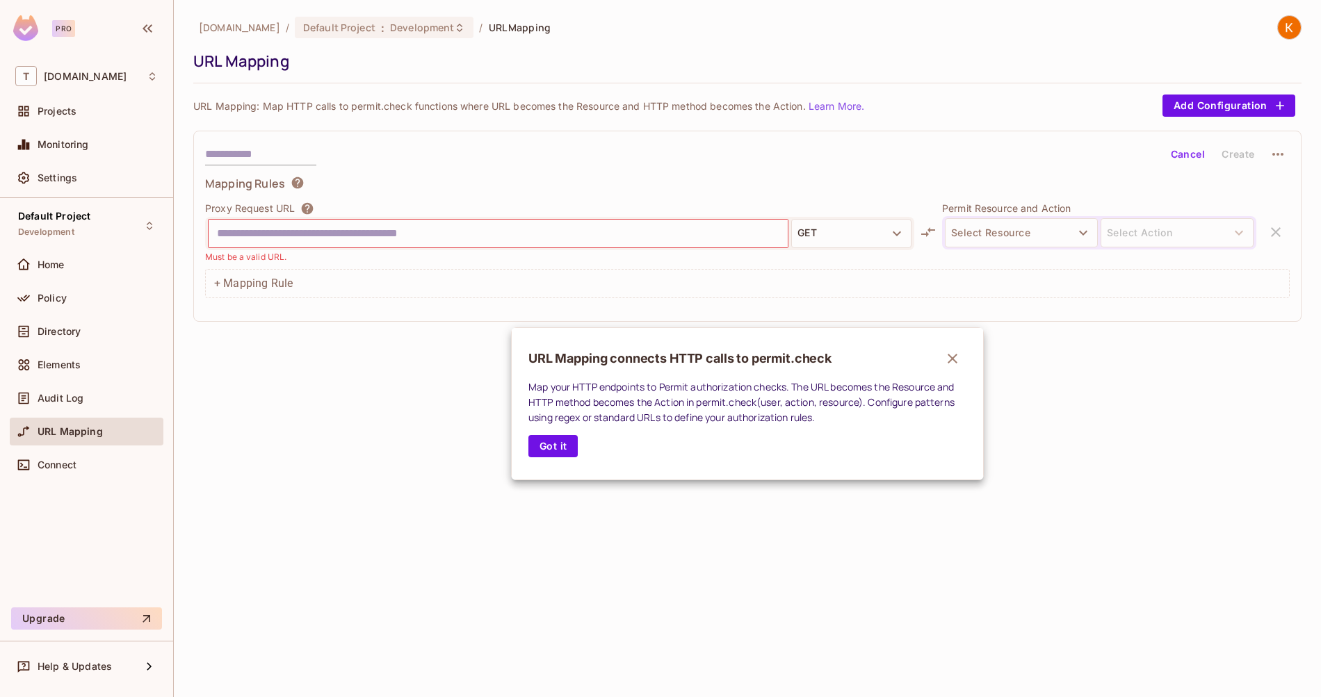
drag, startPoint x: 88, startPoint y: 460, endPoint x: 79, endPoint y: 442, distance: 20.5
click at [970, 345] on div "URL Mapping connects HTTP calls to permit.check Map your HTTP endpoints to Perm…" at bounding box center [747, 403] width 473 height 153
click at [963, 357] on button "button" at bounding box center [952, 359] width 28 height 28
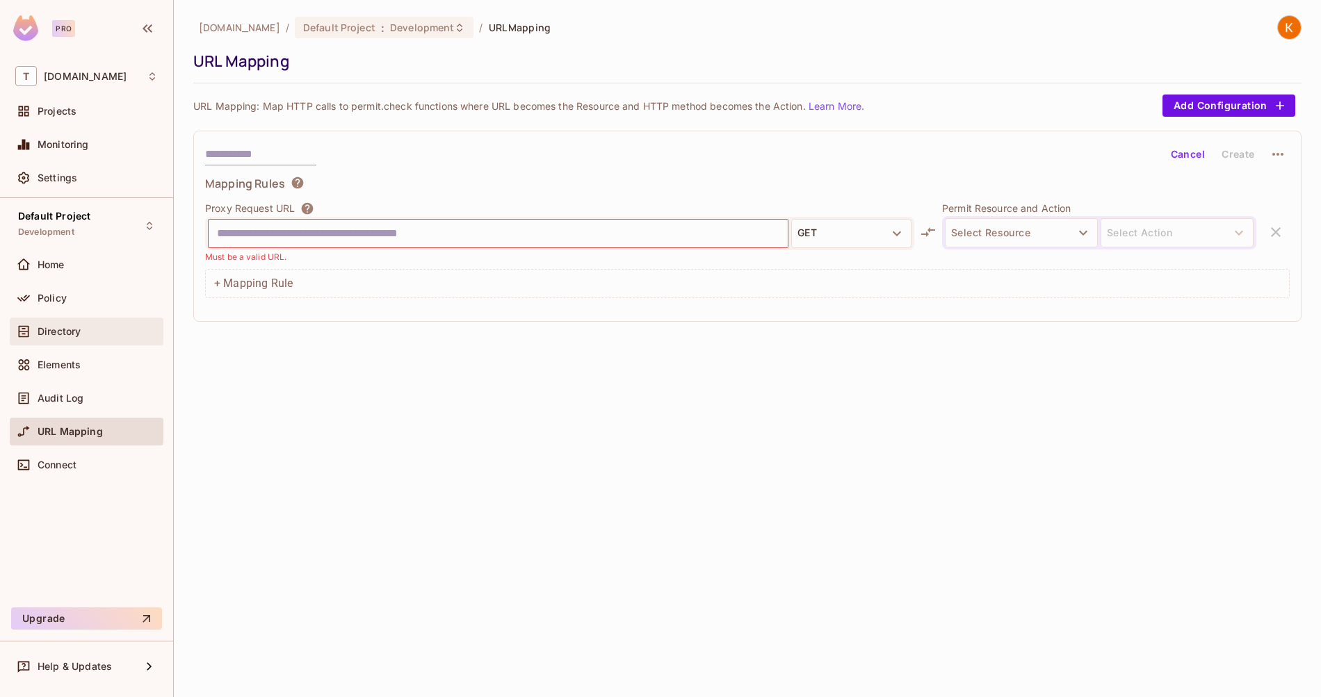
click at [74, 341] on div "Directory" at bounding box center [87, 332] width 154 height 28
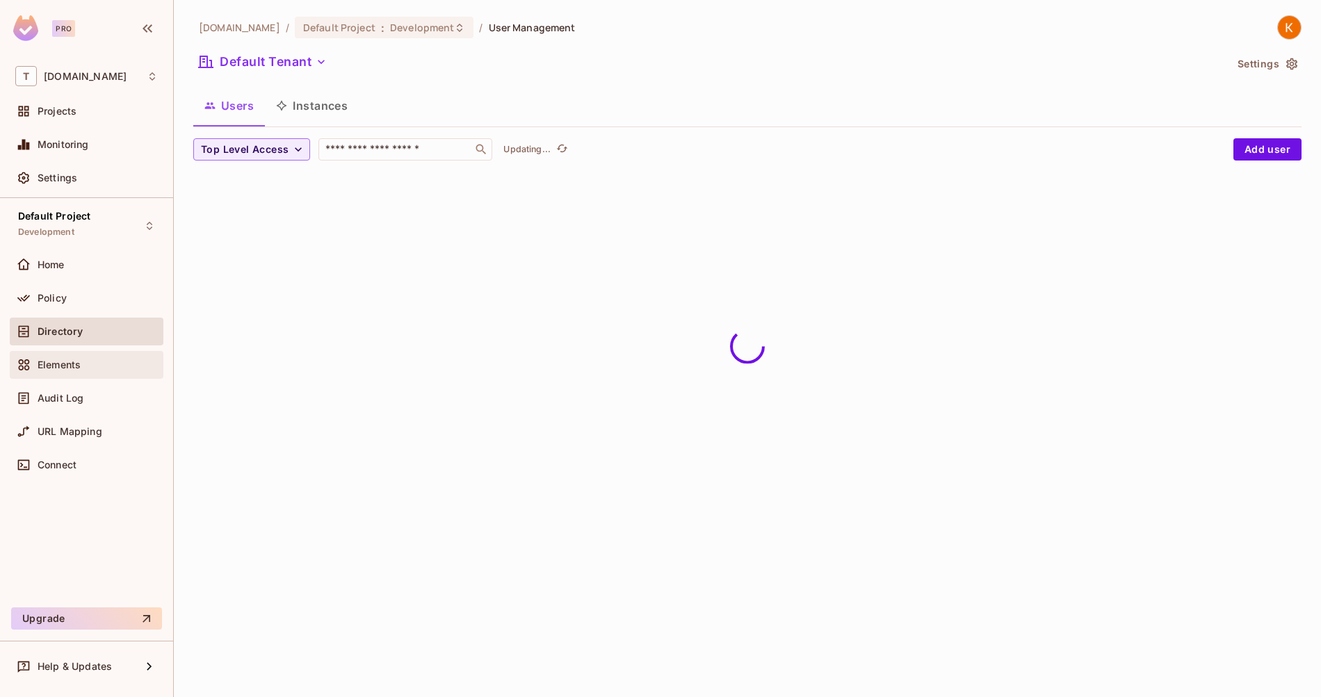
click at [74, 361] on span "Elements" at bounding box center [59, 364] width 43 height 11
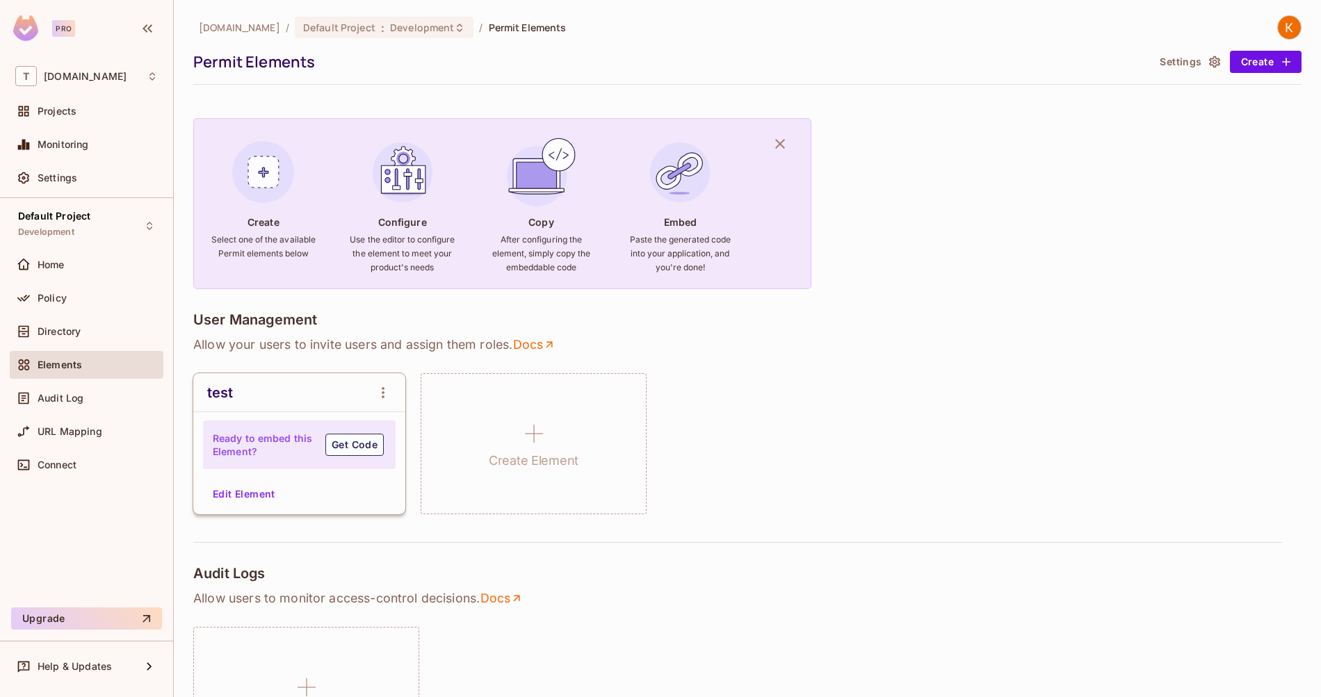
click at [261, 186] on img at bounding box center [263, 172] width 75 height 75
click at [371, 186] on img at bounding box center [402, 172] width 75 height 75
click at [358, 446] on button "Get Code" at bounding box center [354, 445] width 58 height 22
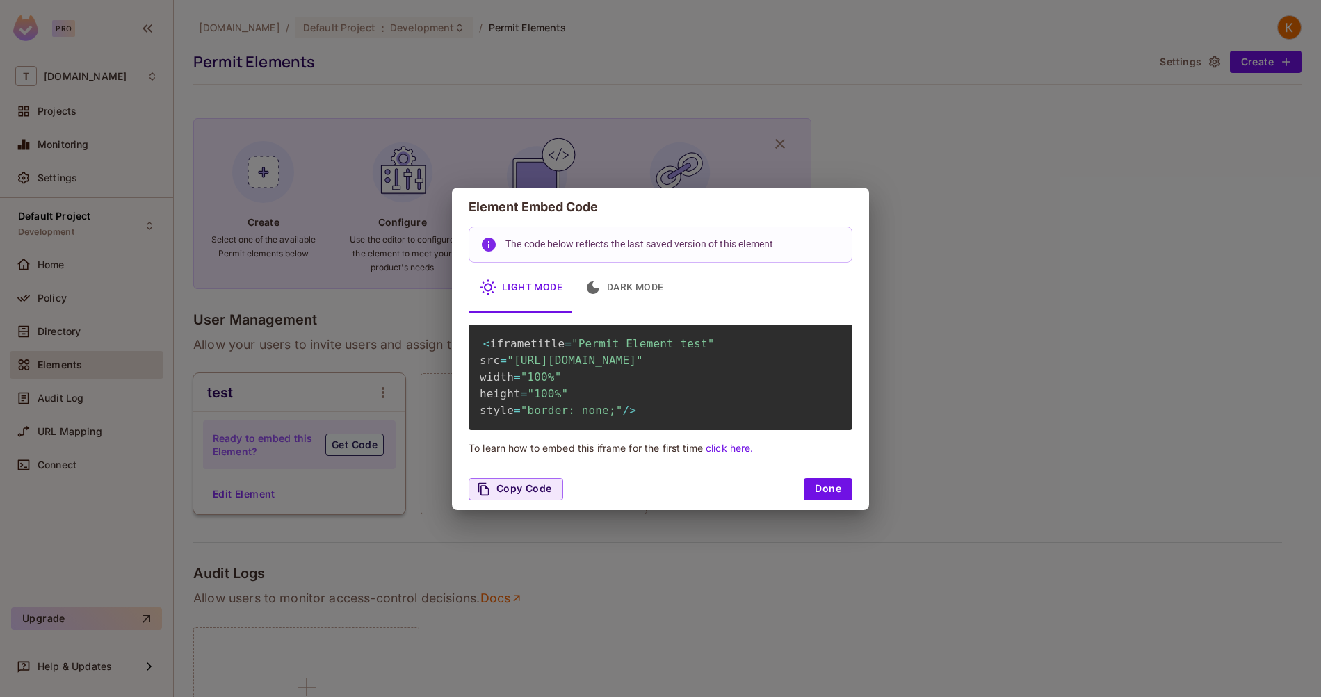
click at [433, 429] on div "Element Embed Code The code below reflects the last saved version of this eleme…" at bounding box center [660, 348] width 1321 height 697
